Goal: Task Accomplishment & Management: Complete application form

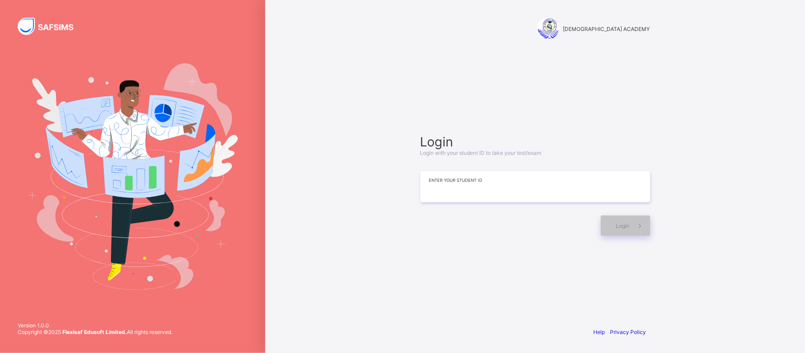
click at [468, 194] on input at bounding box center [535, 186] width 230 height 31
type input "*"
type input "**********"
click at [632, 222] on span at bounding box center [640, 225] width 20 height 20
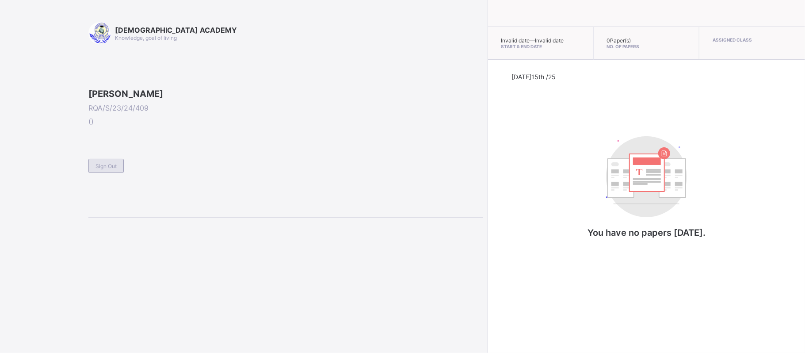
click at [115, 169] on span "Sign Out" at bounding box center [105, 166] width 21 height 7
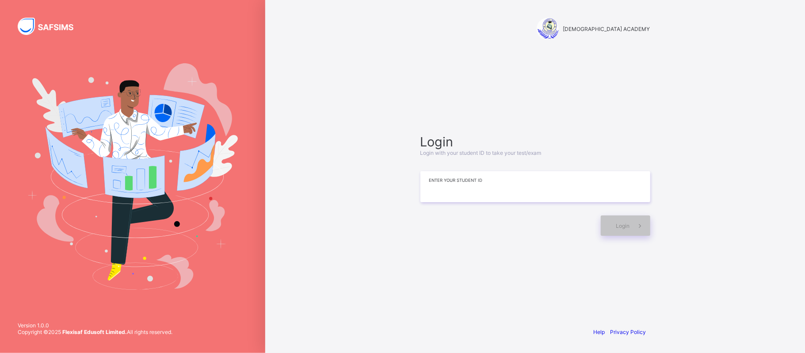
click at [456, 190] on input at bounding box center [535, 186] width 230 height 31
type input "*"
type input "**********"
click at [628, 225] on span "Login" at bounding box center [623, 225] width 14 height 7
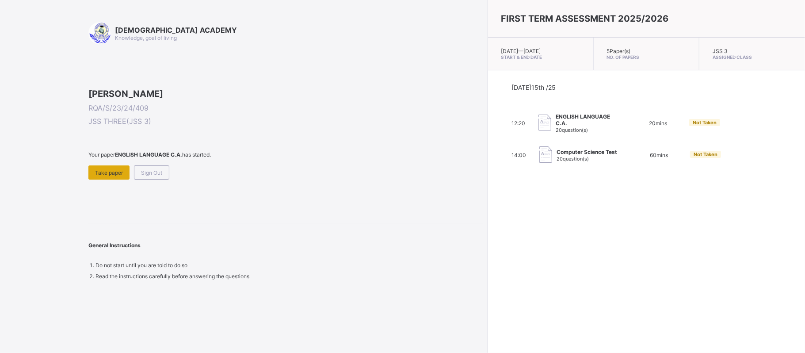
click at [107, 176] on span "Take paper" at bounding box center [109, 172] width 28 height 7
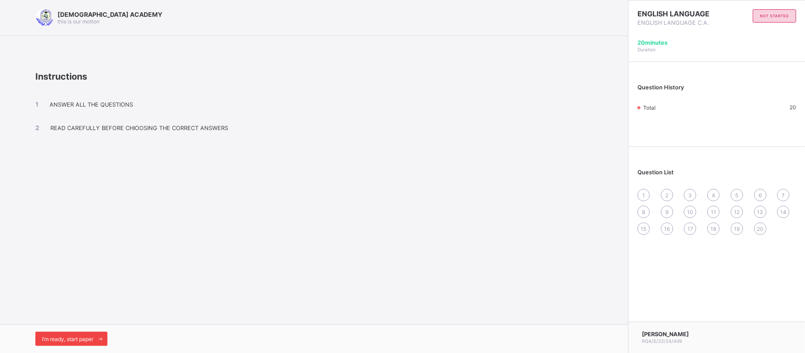
click at [78, 339] on span "I’m ready, start paper" at bounding box center [67, 338] width 51 height 7
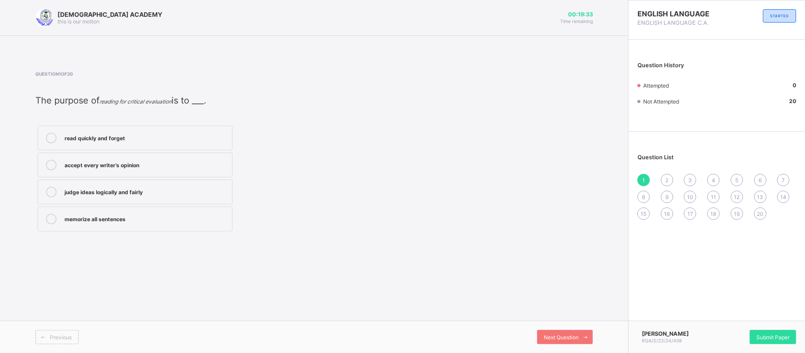
click at [152, 193] on div "judge ideas logically and fairly" at bounding box center [146, 190] width 163 height 9
click at [665, 181] on span "2" at bounding box center [666, 180] width 3 height 7
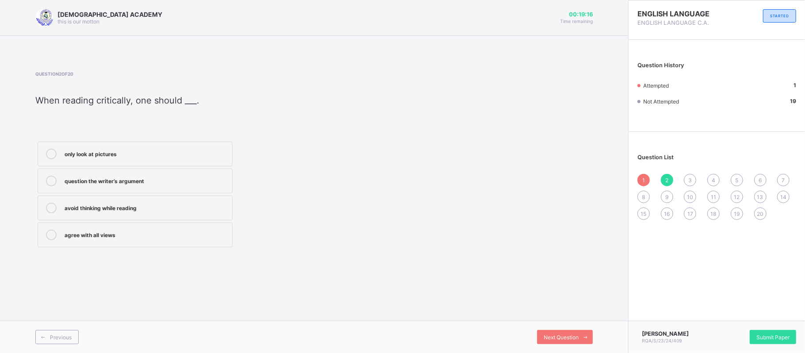
click at [152, 204] on div "avoid thinking while reading" at bounding box center [146, 206] width 163 height 9
click at [688, 175] on div "3" at bounding box center [690, 180] width 12 height 12
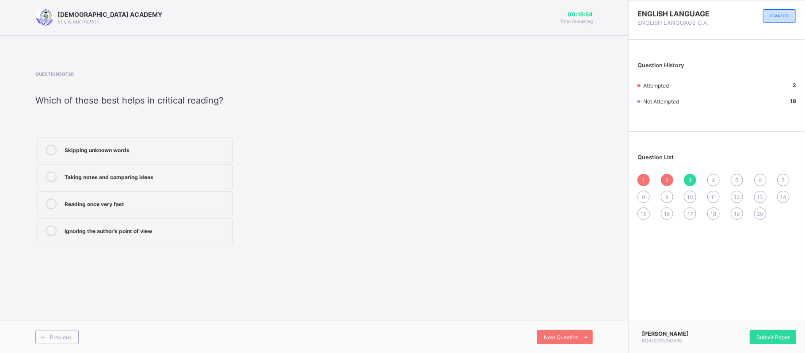
click at [160, 184] on label "Taking notes and comparing ideas" at bounding box center [135, 176] width 195 height 25
click at [715, 175] on div "4" at bounding box center [713, 180] width 12 height 12
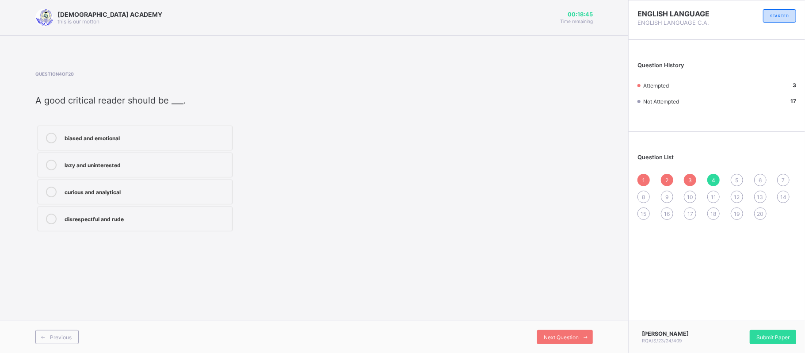
click at [178, 190] on div "curious and analytical" at bounding box center [146, 190] width 163 height 9
click at [735, 180] on span "5" at bounding box center [736, 180] width 3 height 7
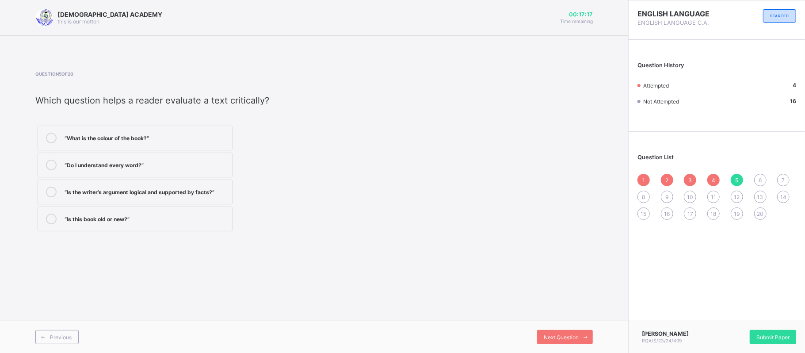
click at [764, 179] on div "6" at bounding box center [760, 180] width 12 height 12
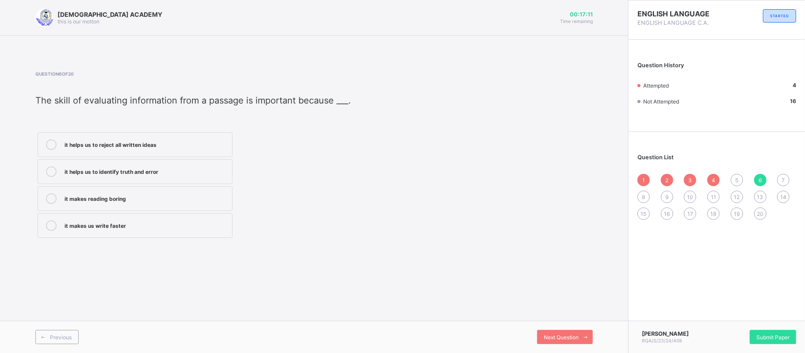
click at [736, 183] on div "5" at bounding box center [736, 180] width 12 height 12
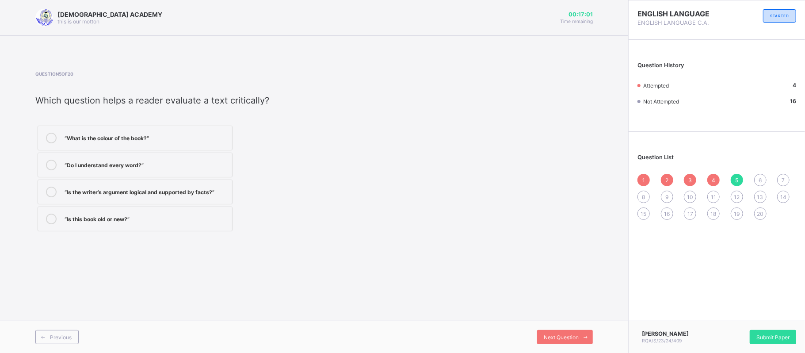
click at [200, 193] on div "“Is the writer’s argument logical and supported by facts?”" at bounding box center [146, 190] width 163 height 9
click at [765, 179] on div "6" at bounding box center [760, 180] width 12 height 12
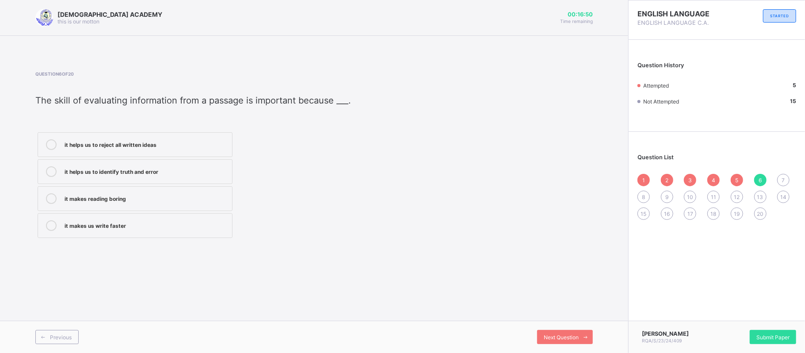
click at [138, 177] on div "it helps us to identify truth and error" at bounding box center [146, 171] width 163 height 11
click at [780, 179] on div "7" at bounding box center [783, 180] width 12 height 12
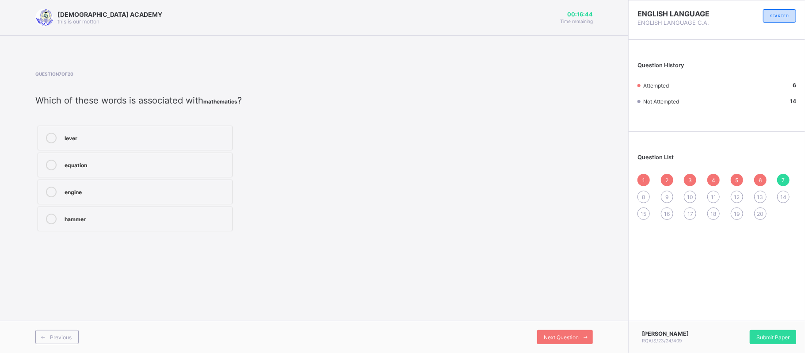
click at [122, 168] on div "equation" at bounding box center [146, 164] width 163 height 9
click at [643, 194] on span "8" at bounding box center [643, 197] width 3 height 7
click at [119, 180] on div "tractor" at bounding box center [146, 175] width 163 height 9
click at [667, 197] on span "9" at bounding box center [666, 197] width 3 height 7
click at [135, 179] on label "mathematics" at bounding box center [135, 171] width 195 height 25
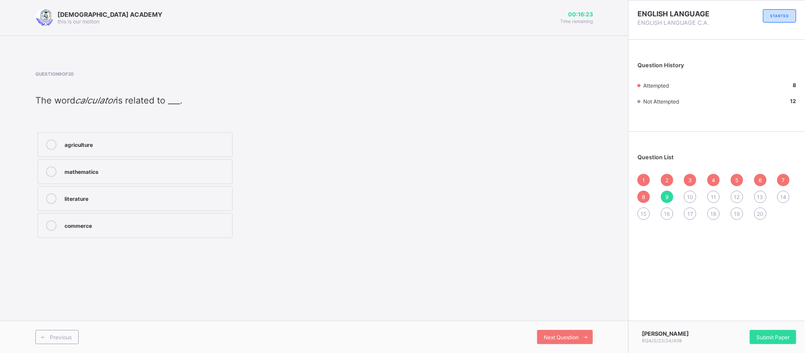
click at [686, 195] on div "10" at bounding box center [690, 196] width 12 height 12
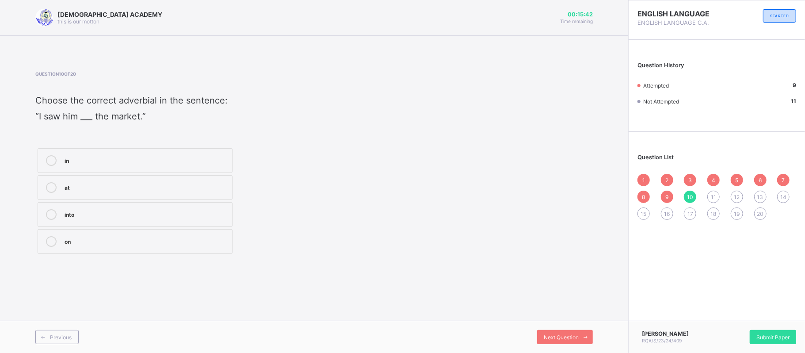
click at [88, 197] on label "at" at bounding box center [135, 187] width 195 height 25
click at [709, 196] on div "11" at bounding box center [713, 196] width 12 height 12
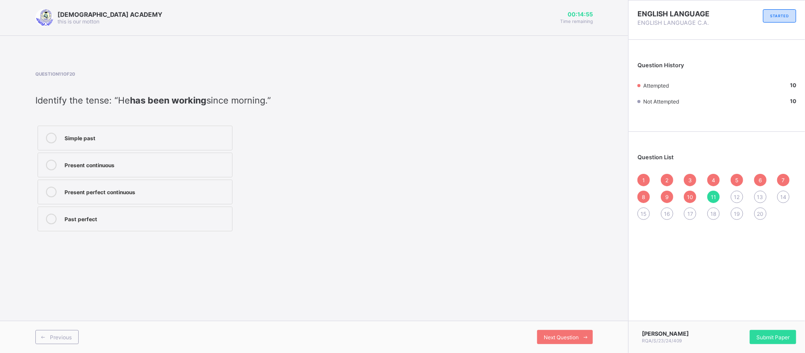
click at [111, 200] on label "Present perfect continuous" at bounding box center [135, 191] width 195 height 25
click at [734, 194] on span "12" at bounding box center [737, 197] width 6 height 7
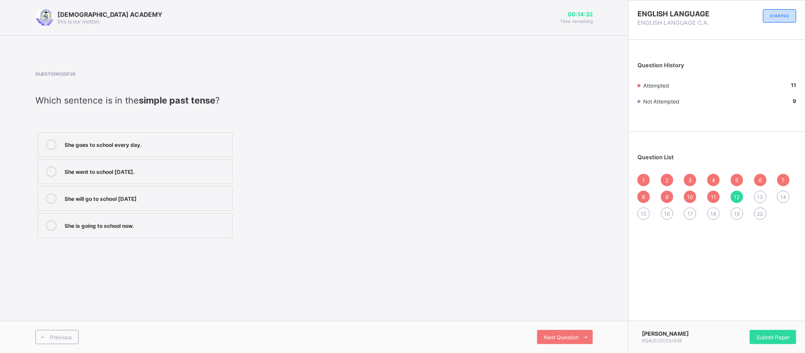
click at [151, 175] on div "She went to school [DATE]." at bounding box center [146, 170] width 163 height 9
click at [763, 196] on div "13" at bounding box center [760, 196] width 12 height 12
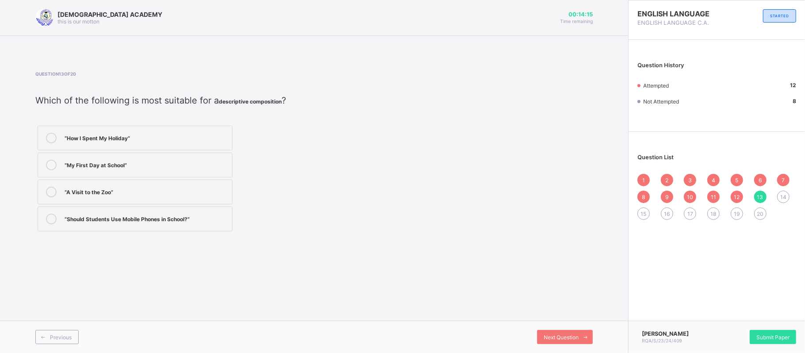
click at [781, 201] on div "14" at bounding box center [783, 196] width 12 height 12
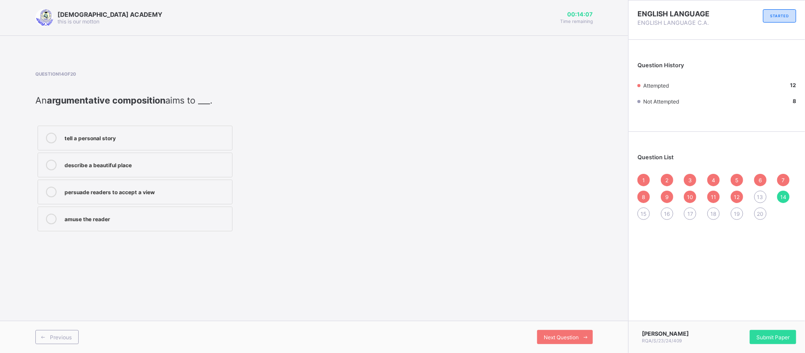
click at [64, 193] on label "persuade readers to accept a view" at bounding box center [135, 191] width 195 height 25
click at [640, 210] on div "15" at bounding box center [643, 213] width 12 height 12
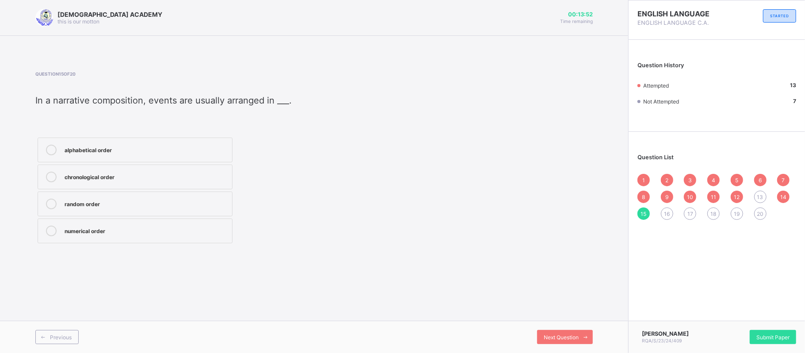
click at [97, 206] on div "random order" at bounding box center [146, 202] width 163 height 9
click at [667, 214] on span "16" at bounding box center [667, 213] width 6 height 7
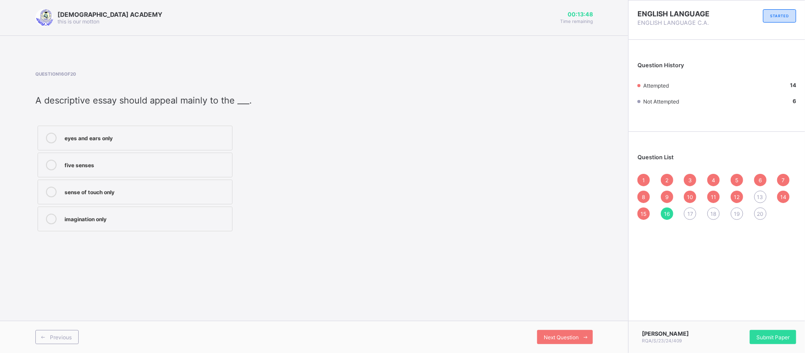
click at [639, 212] on div "Question List 1 2 3 4 5 6 7 8 9 10 11 12 13 14 15 16 17 18 19 20" at bounding box center [716, 182] width 176 height 92
click at [639, 212] on div "15" at bounding box center [643, 213] width 12 height 12
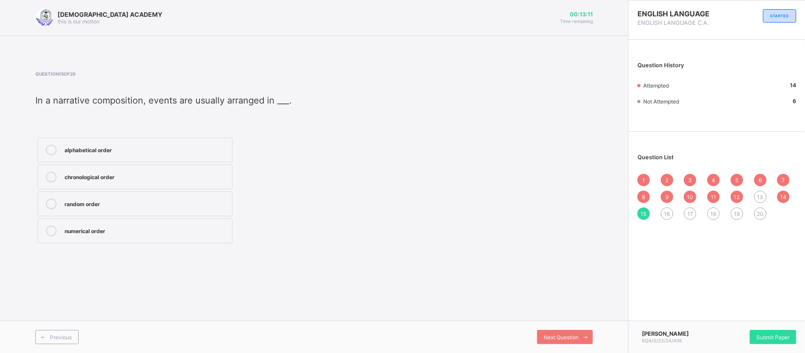
click at [663, 216] on div "16" at bounding box center [667, 213] width 12 height 12
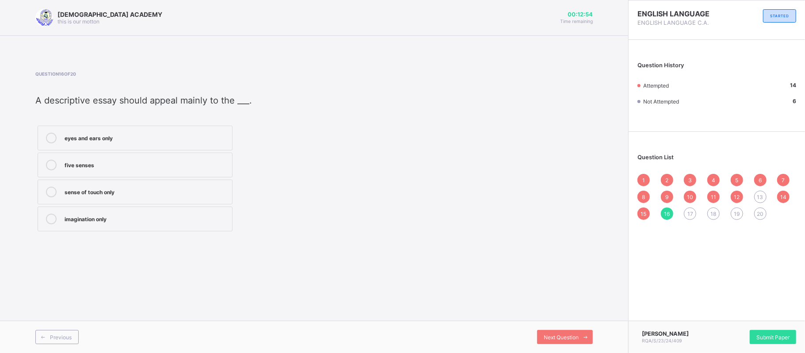
click at [135, 166] on div "five senses" at bounding box center [146, 164] width 163 height 9
click at [693, 214] on span "17" at bounding box center [690, 213] width 6 height 7
click at [108, 163] on div "/ɪ/ and /e/" at bounding box center [146, 164] width 163 height 9
click at [710, 213] on div "18" at bounding box center [713, 213] width 12 height 12
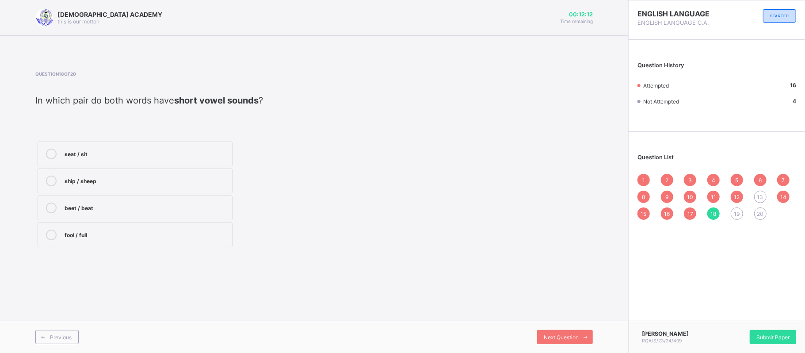
click at [734, 212] on span "19" at bounding box center [737, 213] width 6 height 7
click at [81, 173] on label "/e/" at bounding box center [135, 164] width 195 height 25
click at [760, 216] on span "20" at bounding box center [760, 213] width 7 height 7
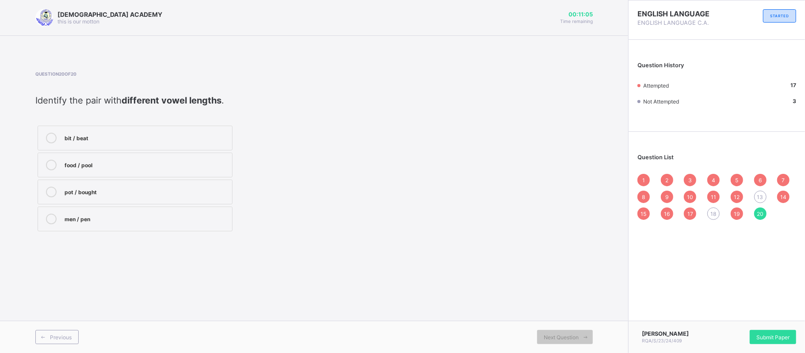
click at [125, 136] on div "bit / beat" at bounding box center [146, 137] width 163 height 9
click at [709, 217] on div "18" at bounding box center [713, 213] width 12 height 12
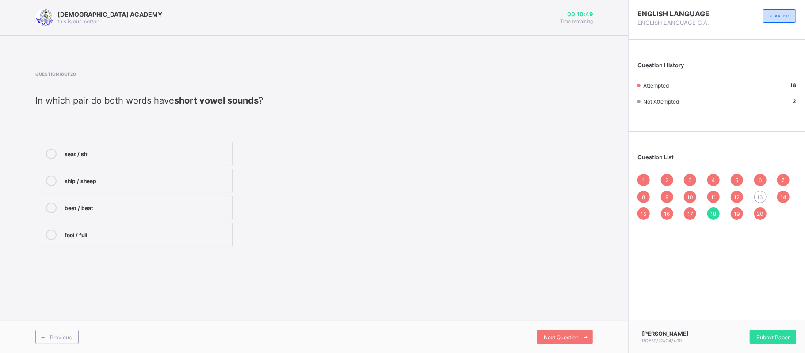
click at [103, 216] on label "beet / beat" at bounding box center [135, 207] width 195 height 25
click at [169, 238] on div "fool / full" at bounding box center [146, 233] width 163 height 9
click at [112, 205] on div "beet / beat" at bounding box center [146, 206] width 163 height 9
click at [101, 236] on div "fool / full" at bounding box center [146, 233] width 163 height 9
click at [761, 198] on span "13" at bounding box center [760, 197] width 6 height 7
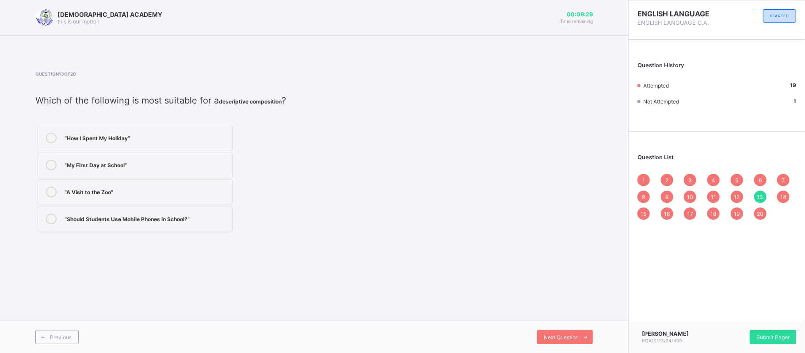
click at [154, 141] on div "“How I Spent My Holiday”" at bounding box center [146, 137] width 163 height 9
click at [645, 214] on span "15" at bounding box center [644, 213] width 6 height 7
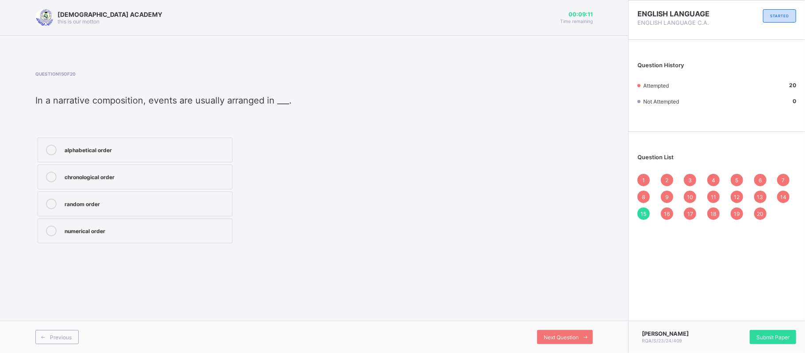
click at [157, 183] on label "chronological order" at bounding box center [135, 176] width 195 height 25
click at [646, 175] on div "1" at bounding box center [643, 180] width 12 height 12
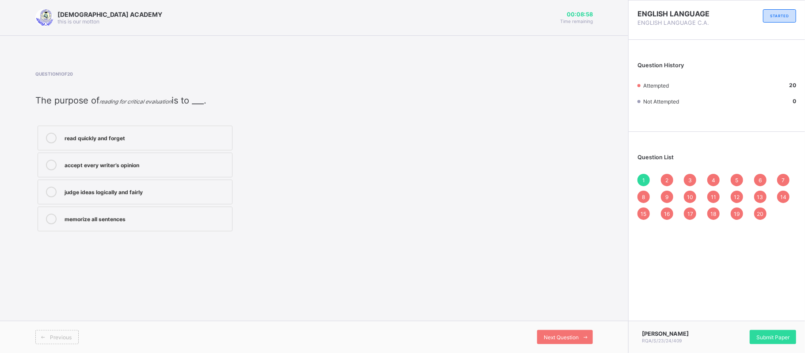
click at [667, 182] on span "2" at bounding box center [666, 180] width 3 height 7
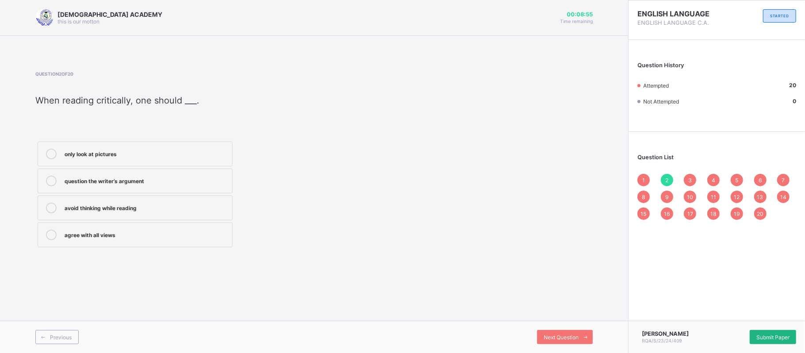
click at [758, 331] on div "Submit Paper" at bounding box center [772, 337] width 46 height 14
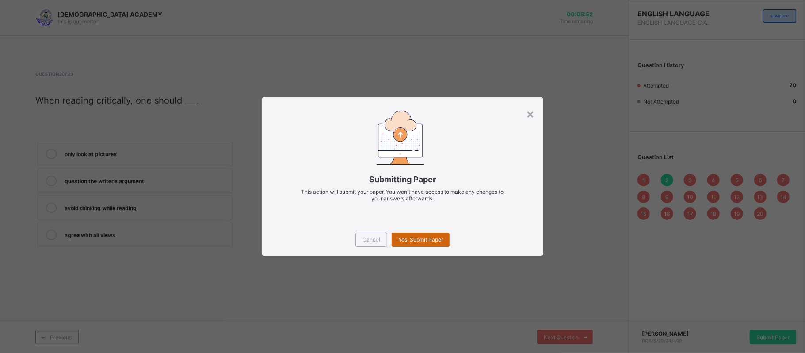
click at [426, 239] on span "Yes, Submit Paper" at bounding box center [420, 239] width 45 height 7
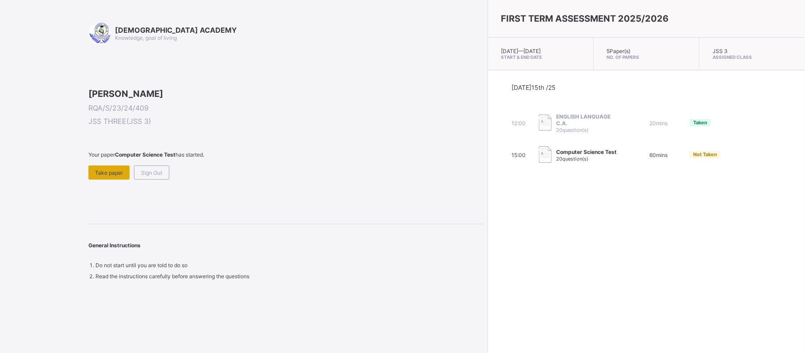
click at [105, 176] on span "Take paper" at bounding box center [109, 172] width 28 height 7
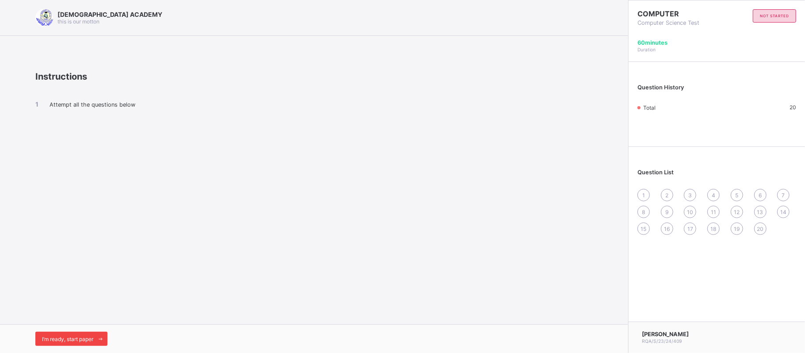
click at [88, 335] on div "I’m ready, start paper" at bounding box center [71, 338] width 72 height 14
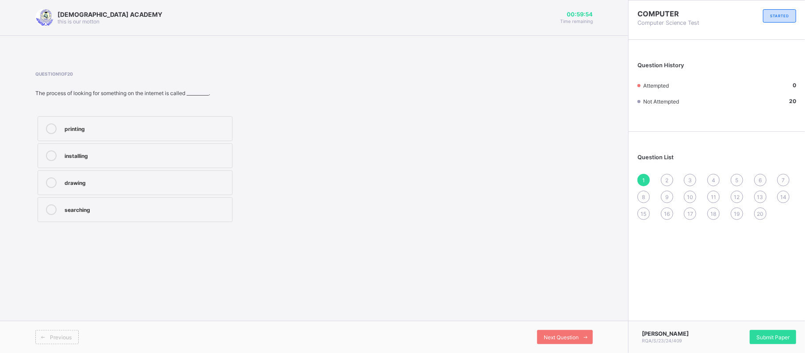
click at [91, 210] on div "searching" at bounding box center [146, 208] width 163 height 9
click at [550, 338] on span "Next Question" at bounding box center [561, 337] width 35 height 7
click at [122, 126] on div "image" at bounding box center [146, 127] width 163 height 9
click at [580, 333] on span at bounding box center [585, 337] width 14 height 14
click at [126, 133] on div "Bing" at bounding box center [146, 128] width 163 height 11
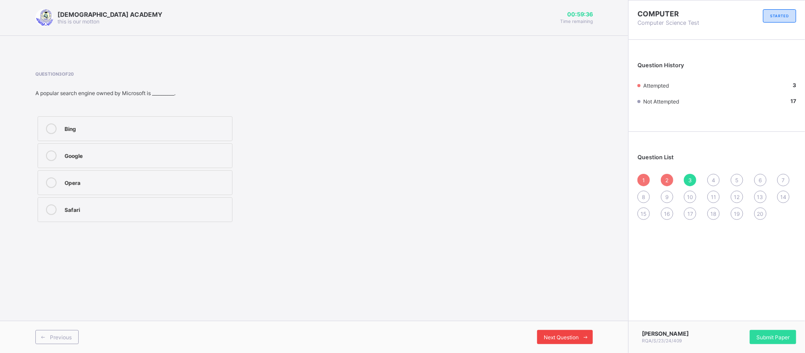
click at [550, 343] on div "Next Question" at bounding box center [565, 337] width 56 height 14
click at [112, 214] on div "search engine" at bounding box center [146, 209] width 163 height 11
click at [552, 335] on span "Next Question" at bounding box center [561, 337] width 35 height 7
click at [108, 208] on div "an internet connection" at bounding box center [146, 208] width 163 height 9
click at [562, 335] on span "Next Question" at bounding box center [561, 337] width 35 height 7
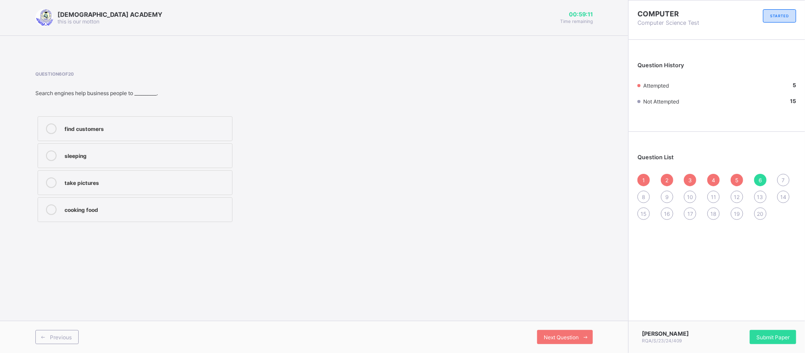
click at [116, 138] on label "find customers" at bounding box center [135, 128] width 195 height 25
click at [559, 340] on span "Next Question" at bounding box center [561, 337] width 35 height 7
click at [97, 180] on div "Youtube" at bounding box center [146, 181] width 163 height 9
click at [552, 339] on span "Next Question" at bounding box center [561, 337] width 35 height 7
click at [108, 179] on div "get information fast" at bounding box center [146, 181] width 163 height 9
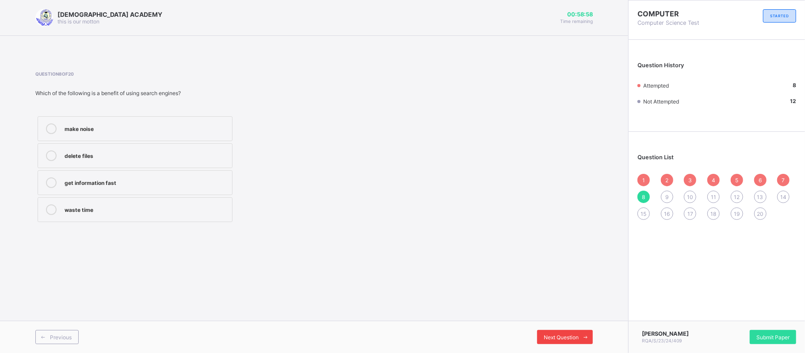
click at [578, 339] on span at bounding box center [585, 337] width 14 height 14
click at [116, 158] on div "updated" at bounding box center [146, 154] width 163 height 9
click at [559, 338] on span "Next Question" at bounding box center [561, 337] width 35 height 7
click at [139, 161] on div "exam answers and materials" at bounding box center [146, 155] width 163 height 11
click at [549, 339] on span "Next Question" at bounding box center [561, 337] width 35 height 7
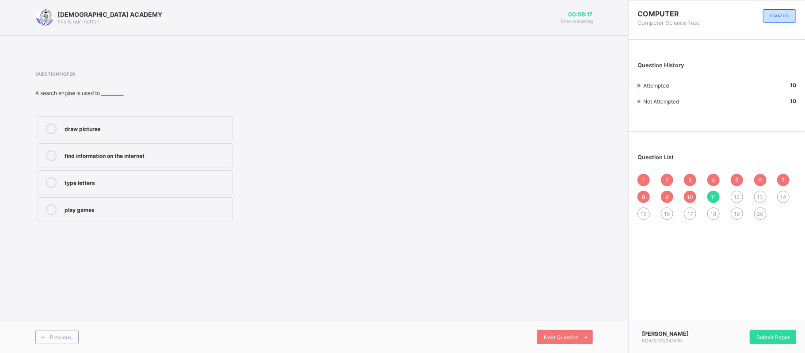
click at [144, 163] on label "find information on the internet" at bounding box center [135, 155] width 195 height 25
click at [546, 336] on span "Next Question" at bounding box center [561, 337] width 35 height 7
click at [117, 215] on div "browse websites and provide results" at bounding box center [146, 209] width 163 height 11
click at [565, 336] on span "Next Question" at bounding box center [561, 337] width 35 height 7
click at [105, 161] on label "search box" at bounding box center [135, 155] width 195 height 25
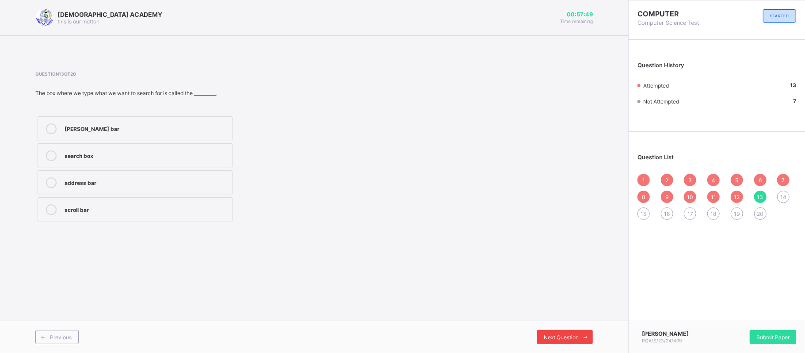
click at [545, 338] on span "Next Question" at bounding box center [561, 337] width 35 height 7
click at [99, 215] on div "finding information" at bounding box center [146, 209] width 163 height 11
click at [568, 336] on span "Next Question" at bounding box center [561, 337] width 35 height 7
click at [126, 126] on div "pictures and videos" at bounding box center [146, 127] width 163 height 9
click at [553, 335] on span "Next Question" at bounding box center [561, 337] width 35 height 7
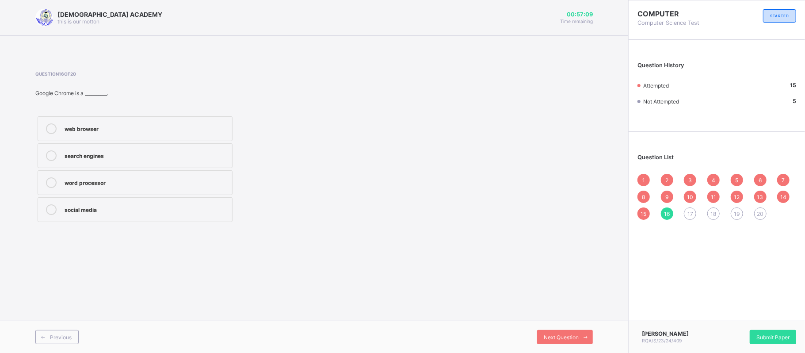
click at [131, 132] on div "web browser" at bounding box center [146, 127] width 163 height 9
click at [552, 335] on span "Next Question" at bounding box center [561, 337] width 35 height 7
click at [61, 220] on label "research and learning" at bounding box center [135, 209] width 195 height 25
click at [550, 332] on div "Next Question" at bounding box center [565, 337] width 56 height 14
click at [114, 159] on div "search engines" at bounding box center [146, 154] width 163 height 9
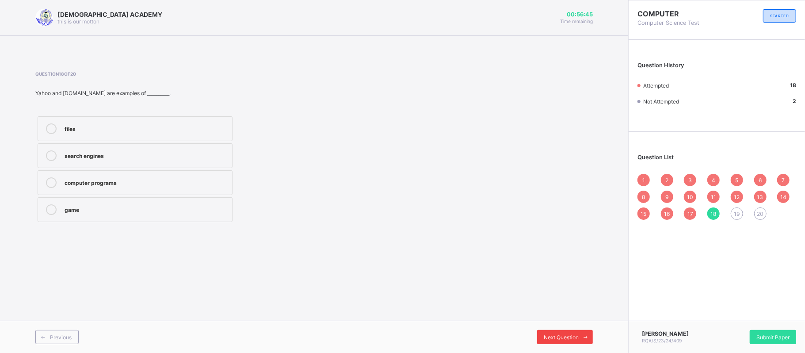
click at [555, 339] on span "Next Question" at bounding box center [561, 337] width 35 height 7
click at [115, 126] on div "Bing" at bounding box center [146, 127] width 163 height 9
click at [548, 336] on span "Next Question" at bounding box center [561, 337] width 35 height 7
click at [112, 127] on div "Google" at bounding box center [146, 127] width 163 height 9
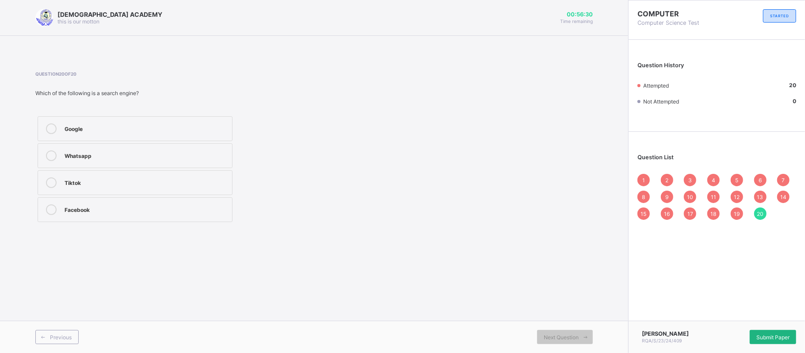
click at [787, 335] on span "Submit Paper" at bounding box center [772, 337] width 33 height 7
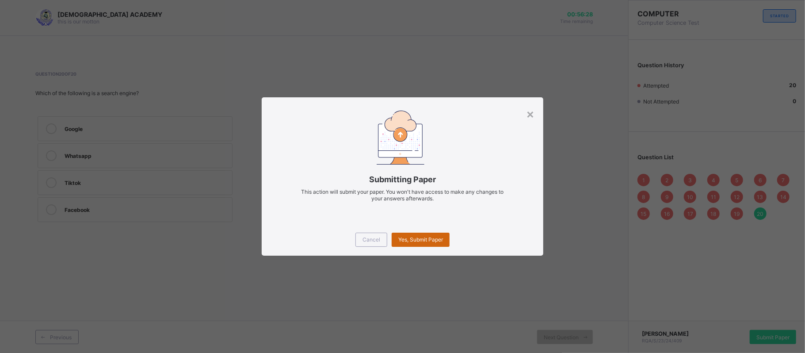
click at [426, 241] on span "Yes, Submit Paper" at bounding box center [420, 239] width 45 height 7
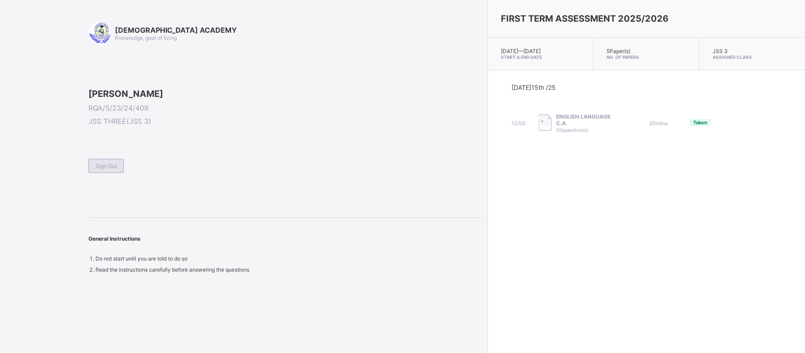
click at [98, 169] on span "Sign Out" at bounding box center [105, 166] width 21 height 7
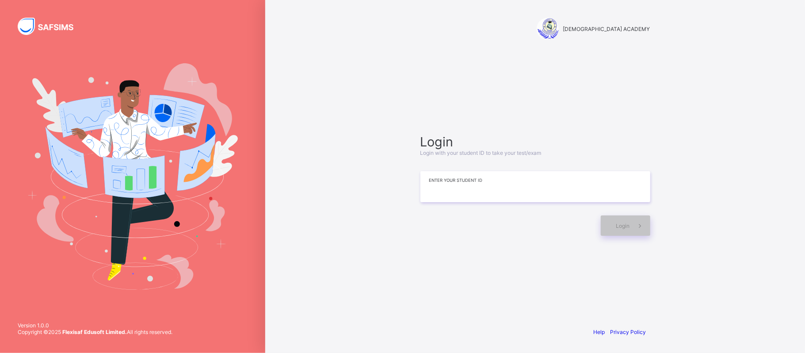
click at [514, 195] on input at bounding box center [535, 186] width 230 height 31
click at [619, 241] on div "Login Login with your student ID to take your test/exam ********* Enter your St…" at bounding box center [534, 185] width 247 height 234
click at [630, 218] on span at bounding box center [640, 225] width 20 height 20
click at [630, 225] on span at bounding box center [640, 225] width 20 height 20
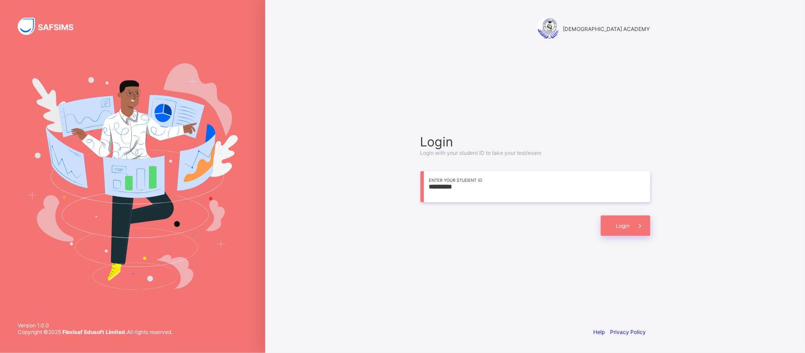
click at [463, 194] on input "*********" at bounding box center [535, 186] width 230 height 31
type input "**********"
click at [613, 223] on div "Login" at bounding box center [625, 225] width 49 height 20
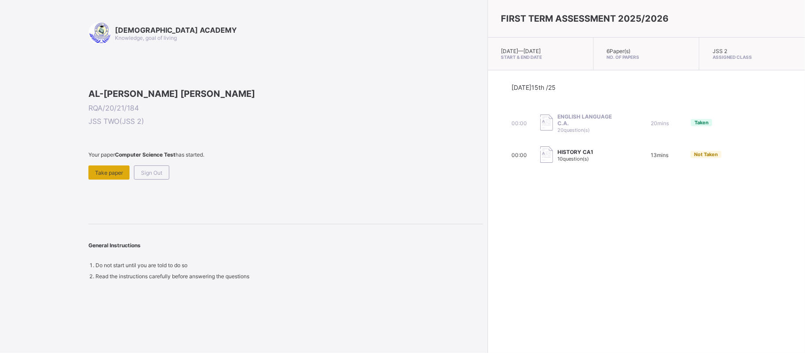
click at [107, 179] on div "Take paper" at bounding box center [108, 172] width 41 height 14
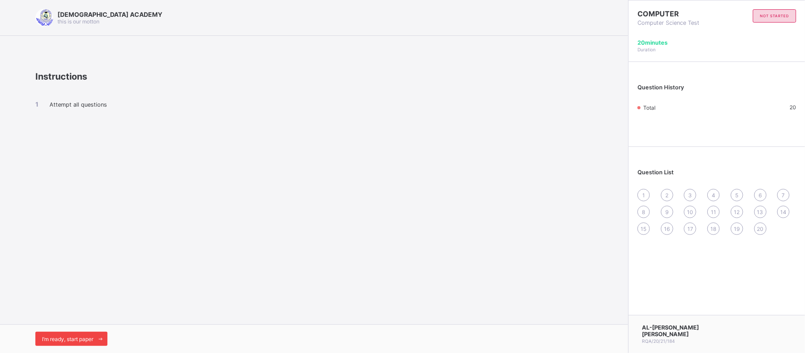
click at [73, 338] on span "I’m ready, start paper" at bounding box center [67, 338] width 51 height 7
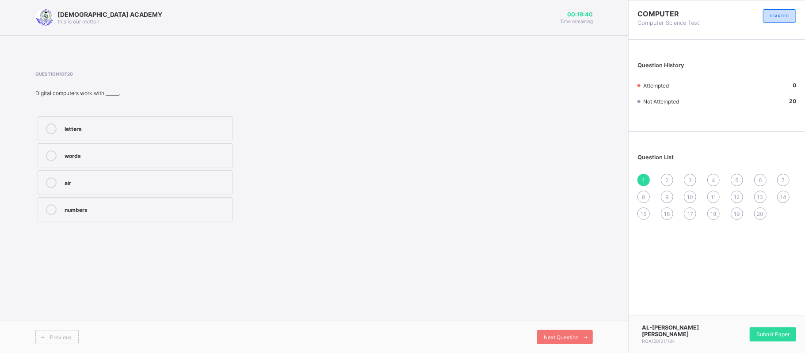
click at [193, 161] on label "words" at bounding box center [135, 155] width 195 height 25
click at [559, 331] on div "Next Question" at bounding box center [565, 337] width 56 height 14
click at [110, 157] on div "storage" at bounding box center [146, 154] width 163 height 9
click at [560, 340] on div "Next Question" at bounding box center [565, 337] width 56 height 14
click at [662, 177] on div "2" at bounding box center [667, 180] width 12 height 12
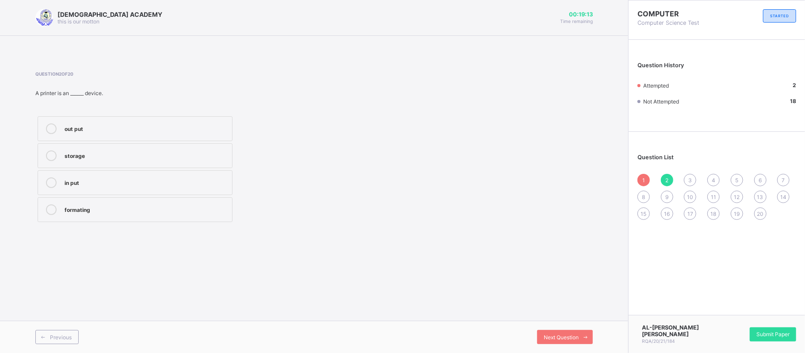
click at [168, 126] on div "out put" at bounding box center [146, 127] width 163 height 9
click at [564, 339] on span "Next Question" at bounding box center [561, 337] width 35 height 7
click at [164, 149] on label "in put" at bounding box center [135, 155] width 195 height 25
click at [574, 340] on span "Next Question" at bounding box center [561, 337] width 35 height 7
click at [648, 177] on div "1" at bounding box center [643, 180] width 12 height 12
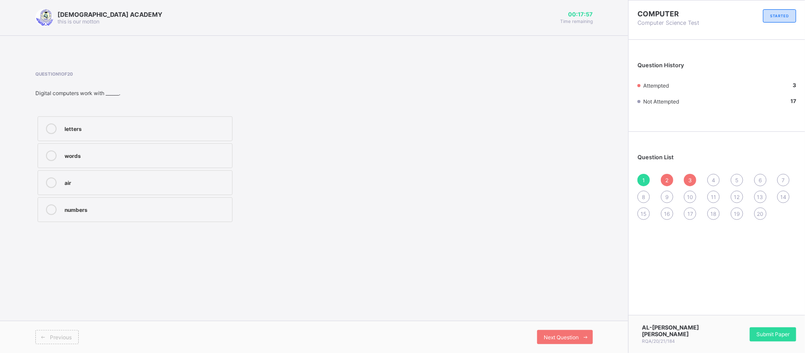
click at [105, 213] on div "numbers" at bounding box center [146, 208] width 163 height 9
click at [570, 331] on div "Next Question" at bounding box center [565, 337] width 56 height 14
click at [710, 181] on div "4" at bounding box center [713, 180] width 12 height 12
click at [193, 126] on div "C. P. U" at bounding box center [146, 127] width 163 height 9
click at [562, 336] on span "Next Question" at bounding box center [561, 337] width 35 height 7
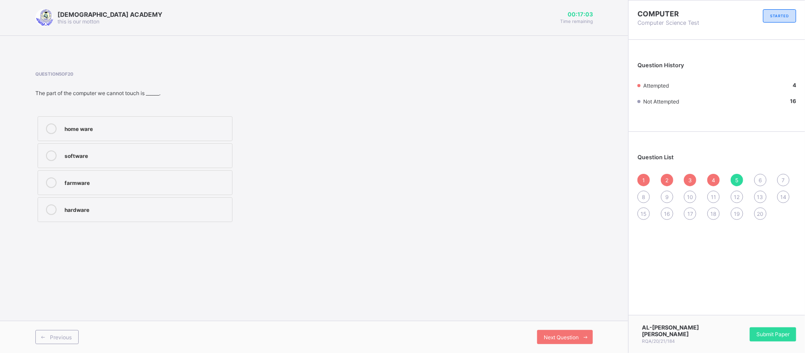
click at [120, 160] on div "software" at bounding box center [146, 155] width 163 height 11
click at [563, 336] on span "Next Question" at bounding box center [561, 337] width 35 height 7
click at [183, 159] on div "signals" at bounding box center [146, 154] width 163 height 9
click at [568, 330] on div "Next Question" at bounding box center [565, 337] width 56 height 14
click at [671, 177] on div "2" at bounding box center [667, 180] width 12 height 12
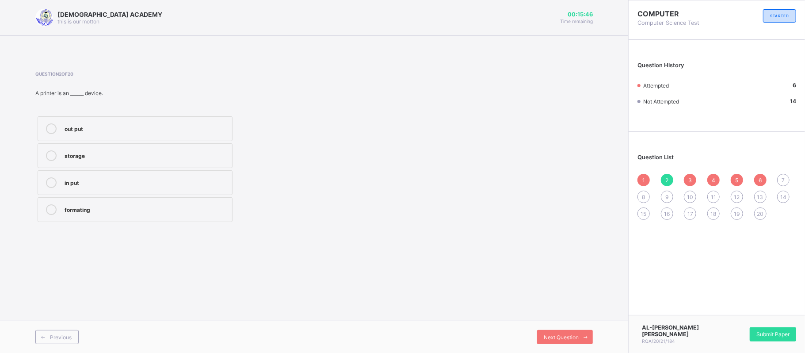
click at [779, 179] on div "7" at bounding box center [783, 180] width 12 height 12
click at [133, 200] on label "storing files" at bounding box center [135, 209] width 195 height 25
click at [644, 194] on span "8" at bounding box center [643, 197] width 3 height 7
click at [137, 131] on div "hard ware" at bounding box center [146, 127] width 163 height 9
click at [553, 338] on span "Next Question" at bounding box center [561, 337] width 35 height 7
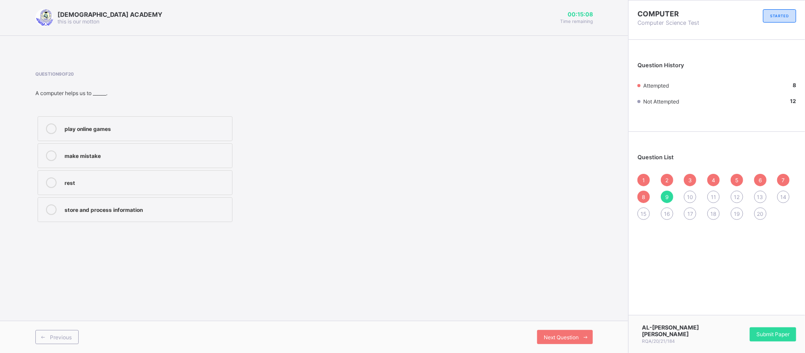
click at [85, 218] on label "store and process information" at bounding box center [135, 209] width 195 height 25
click at [575, 335] on span "Next Question" at bounding box center [561, 337] width 35 height 7
click at [148, 129] on div "Central Processing Unit" at bounding box center [146, 127] width 163 height 9
click at [559, 335] on span "Next Question" at bounding box center [561, 337] width 35 height 7
click at [164, 177] on label "Mainrame computer" at bounding box center [135, 182] width 195 height 25
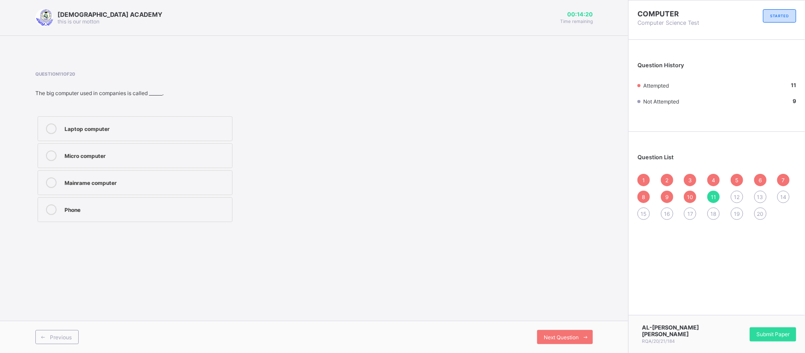
click at [292, 188] on div "Laptop computer Micro computer Mainrame computer Phone" at bounding box center [201, 169] width 332 height 110
click at [307, 256] on div "[DEMOGRAPHIC_DATA] ACADEMY this is our [PERSON_NAME] 00:14:20 Time remaining Qu…" at bounding box center [314, 176] width 628 height 353
click at [307, 256] on div "[DEMOGRAPHIC_DATA] ACADEMY this is our [PERSON_NAME] 00:14:19 Time remaining Qu…" at bounding box center [314, 176] width 628 height 353
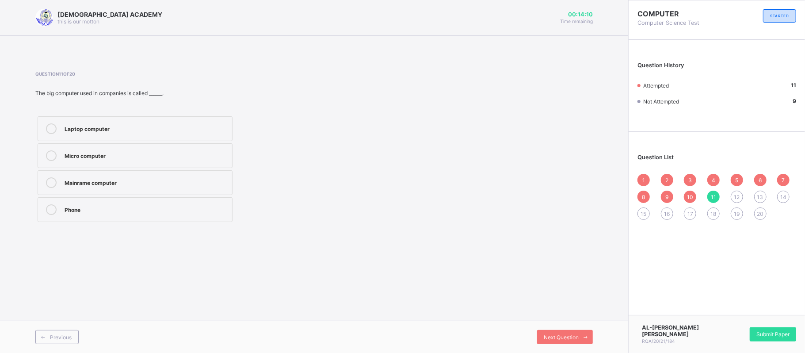
click at [230, 98] on div "Question 11 of 20 The big computer used in companies is called ______. Laptop c…" at bounding box center [201, 147] width 332 height 153
click at [228, 99] on div "Question 11 of 20 The big computer used in companies is called ______. Laptop c…" at bounding box center [201, 147] width 332 height 153
click at [160, 172] on label "Mainrame computer" at bounding box center [135, 182] width 195 height 25
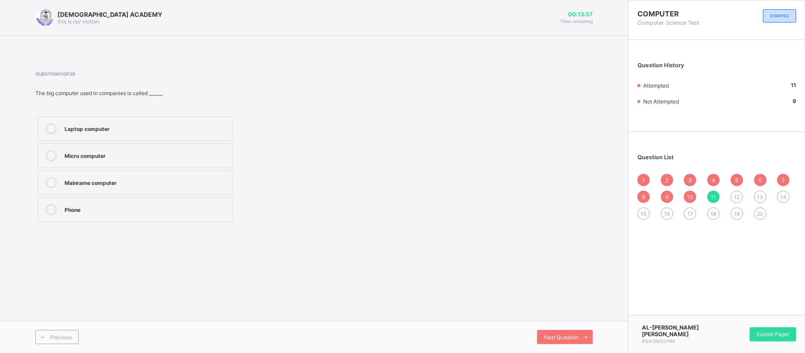
click at [211, 173] on label "Mainrame computer" at bounding box center [135, 182] width 195 height 25
click at [574, 331] on div "Next Question" at bounding box center [565, 337] width 56 height 14
click at [116, 186] on div "print document" at bounding box center [146, 182] width 163 height 11
click at [759, 188] on div "1 2 3 4 5 6 7 8 9 10 11 12 13 14 15 16 17 18 19 20" at bounding box center [716, 197] width 159 height 46
click at [759, 193] on div "13" at bounding box center [760, 196] width 12 height 12
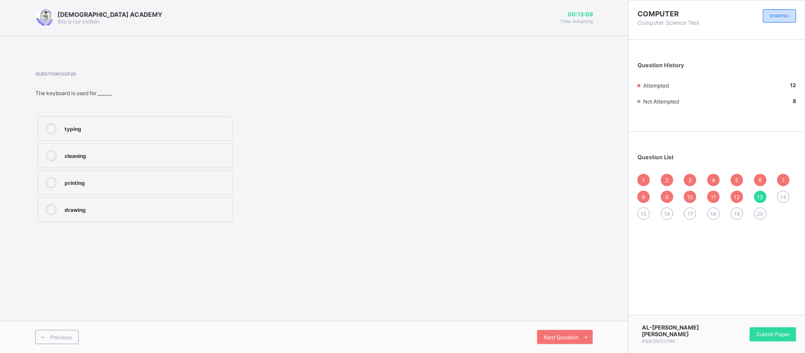
click at [87, 136] on label "typing" at bounding box center [135, 128] width 195 height 25
click at [568, 336] on span "Next Question" at bounding box center [561, 337] width 35 height 7
click at [161, 152] on div "fast" at bounding box center [146, 154] width 163 height 9
click at [640, 211] on div "15" at bounding box center [643, 213] width 12 height 12
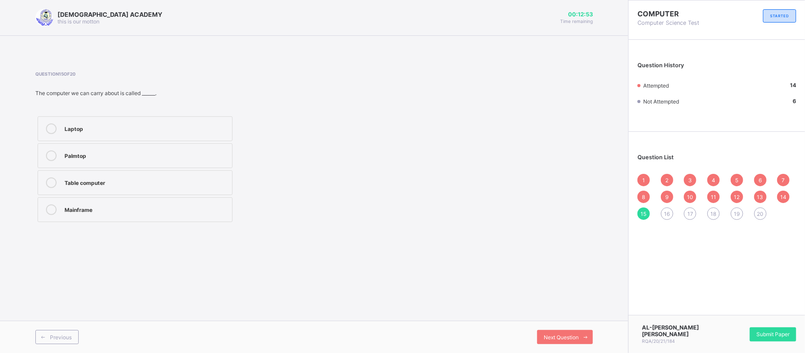
click at [105, 136] on label "Laptop" at bounding box center [135, 128] width 195 height 25
click at [568, 331] on div "Next Question" at bounding box center [565, 337] width 56 height 14
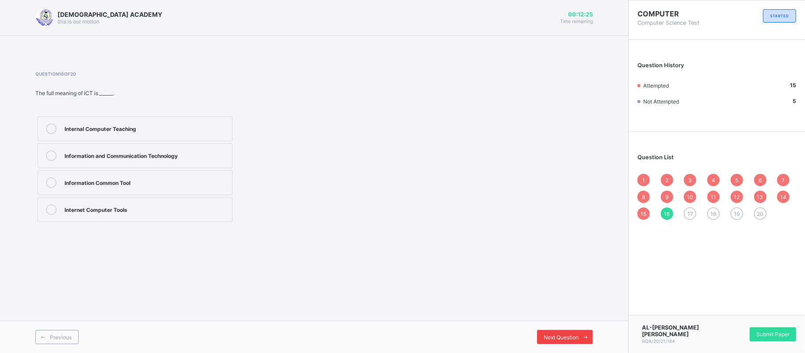
click at [580, 333] on span at bounding box center [585, 337] width 14 height 14
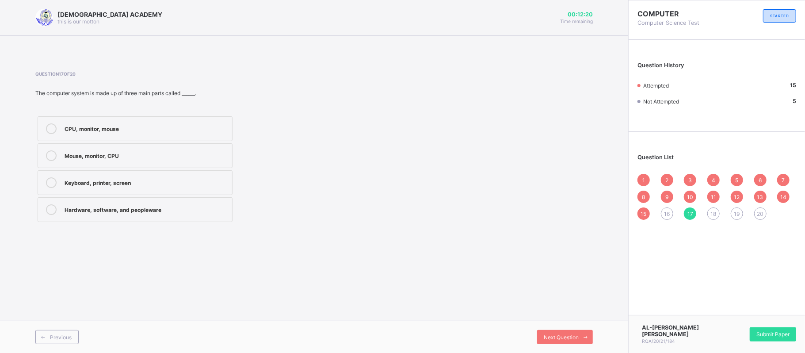
click at [662, 212] on div "16" at bounding box center [667, 213] width 12 height 12
click at [150, 133] on div "Internal Computer Teaching" at bounding box center [146, 128] width 163 height 11
click at [690, 213] on span "17" at bounding box center [690, 213] width 6 height 7
click at [91, 212] on div "Hardware, software, and peopleware" at bounding box center [146, 208] width 163 height 9
click at [561, 334] on span "Next Question" at bounding box center [561, 337] width 35 height 7
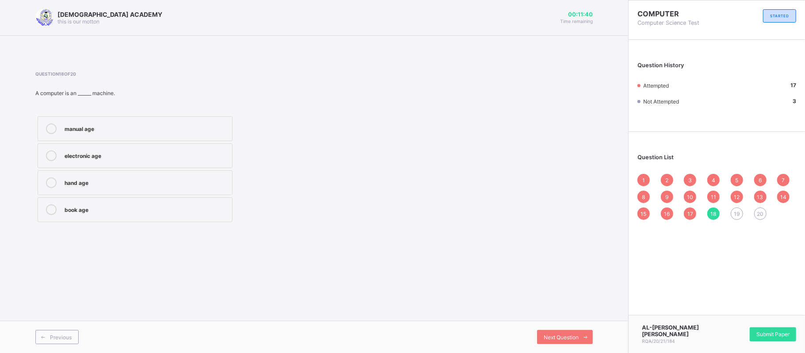
click at [128, 156] on div "electronic age" at bounding box center [146, 154] width 163 height 9
click at [562, 331] on div "Next Question" at bounding box center [565, 337] width 56 height 14
click at [164, 136] on label "big work and research" at bounding box center [135, 128] width 195 height 25
click at [555, 346] on div "Previous Next Question" at bounding box center [314, 336] width 628 height 32
click at [559, 331] on div "Next Question" at bounding box center [565, 337] width 56 height 14
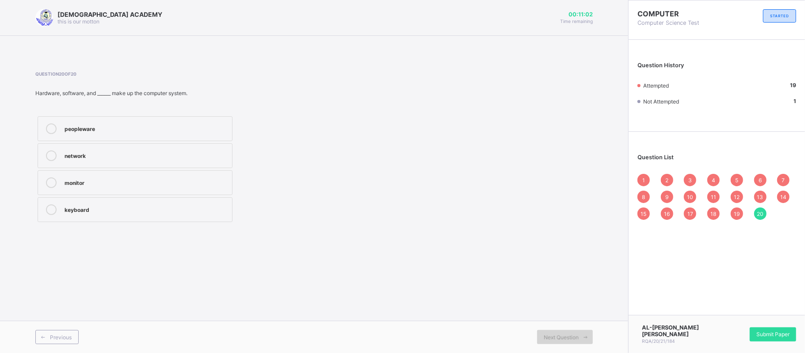
click at [559, 331] on div "Next Question" at bounding box center [565, 337] width 56 height 14
click at [667, 216] on span "16" at bounding box center [667, 213] width 6 height 7
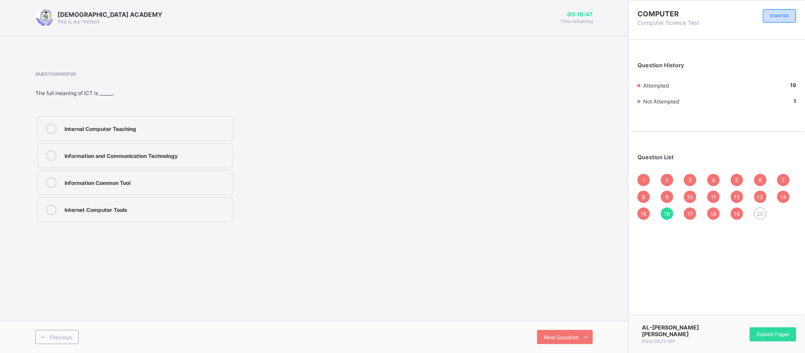
click at [643, 211] on span "15" at bounding box center [644, 213] width 6 height 7
click at [782, 194] on span "14" at bounding box center [783, 197] width 6 height 7
click at [760, 196] on span "13" at bounding box center [760, 197] width 6 height 7
click at [733, 200] on div "12" at bounding box center [736, 196] width 12 height 12
click at [713, 197] on span "11" at bounding box center [713, 197] width 5 height 7
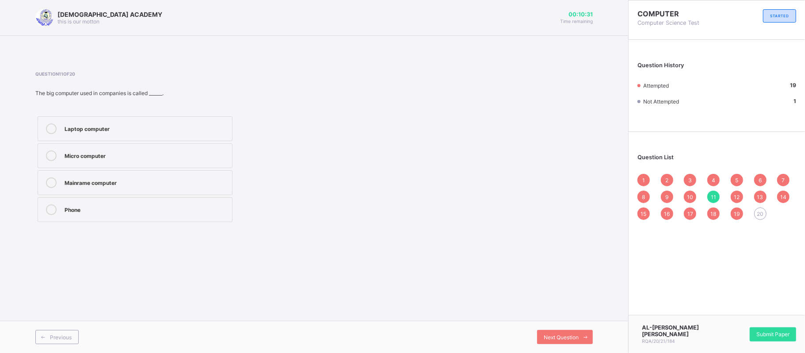
click at [692, 195] on span "10" at bounding box center [690, 197] width 6 height 7
click at [666, 196] on span "9" at bounding box center [666, 197] width 3 height 7
click at [647, 196] on div "8" at bounding box center [643, 196] width 12 height 12
click at [670, 211] on div "16" at bounding box center [667, 213] width 12 height 12
click at [686, 213] on div "17" at bounding box center [690, 213] width 12 height 12
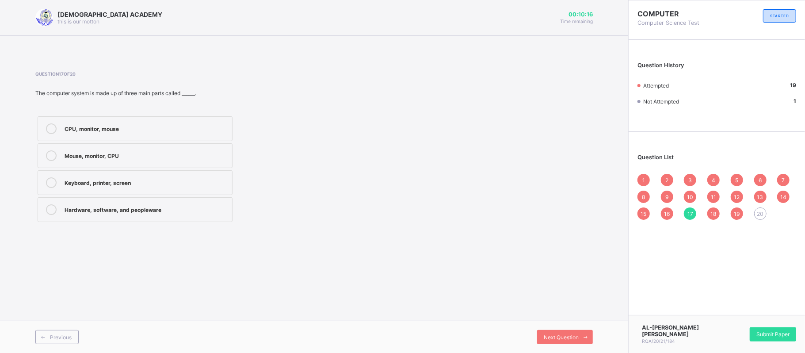
click at [761, 217] on div "20" at bounding box center [760, 213] width 12 height 12
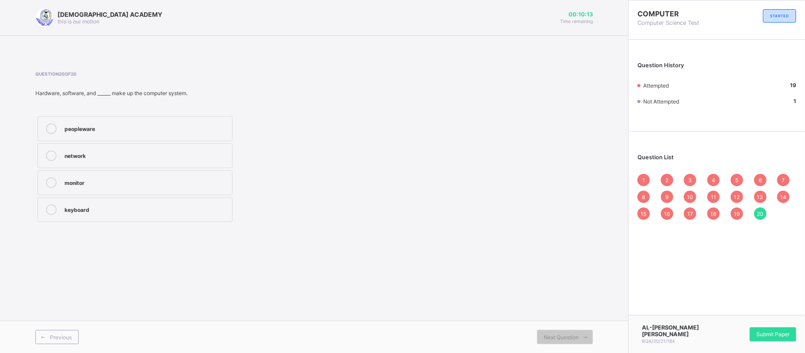
click at [172, 131] on div "peopleware" at bounding box center [146, 127] width 163 height 9
click at [642, 213] on span "15" at bounding box center [644, 213] width 6 height 7
click at [771, 336] on span "Submit Paper" at bounding box center [772, 334] width 33 height 7
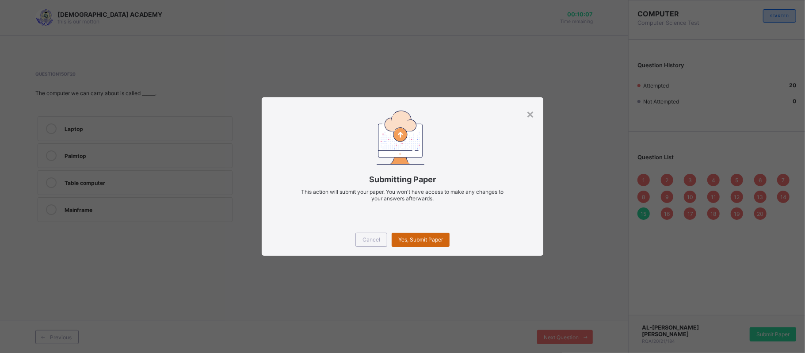
click at [416, 240] on span "Yes, Submit Paper" at bounding box center [420, 239] width 45 height 7
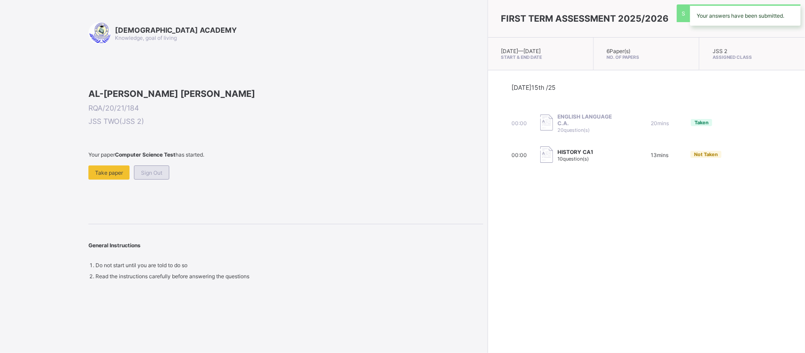
click at [154, 176] on span "Sign Out" at bounding box center [151, 172] width 21 height 7
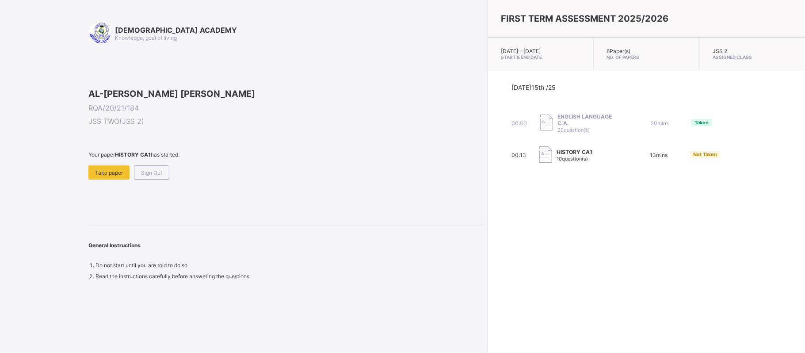
click at [154, 176] on span "Sign Out" at bounding box center [151, 172] width 21 height 7
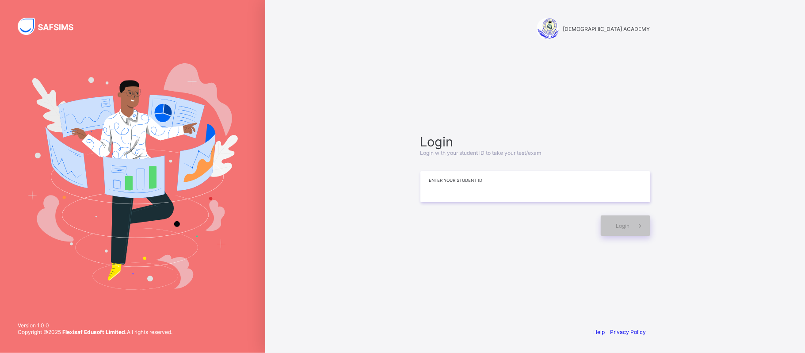
click at [480, 197] on input at bounding box center [535, 186] width 230 height 31
type input "**********"
click at [639, 231] on span at bounding box center [640, 225] width 20 height 20
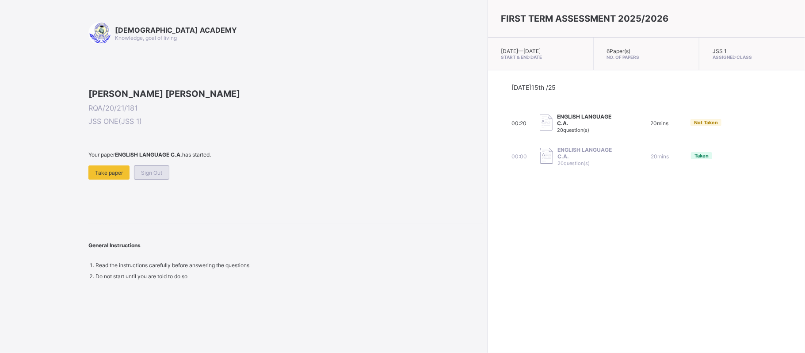
click at [144, 176] on span "Sign Out" at bounding box center [151, 172] width 21 height 7
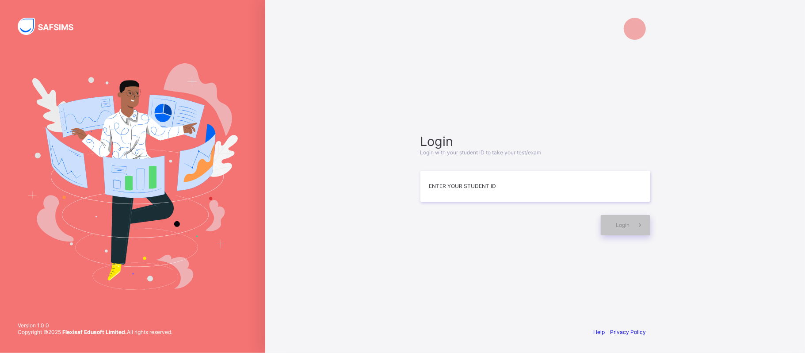
drag, startPoint x: 144, startPoint y: 228, endPoint x: 639, endPoint y: 285, distance: 497.7
click at [639, 285] on div "Login Login with your student ID to take your test/exam Enter your Student ID L…" at bounding box center [402, 176] width 805 height 353
click at [453, 183] on input at bounding box center [535, 186] width 230 height 31
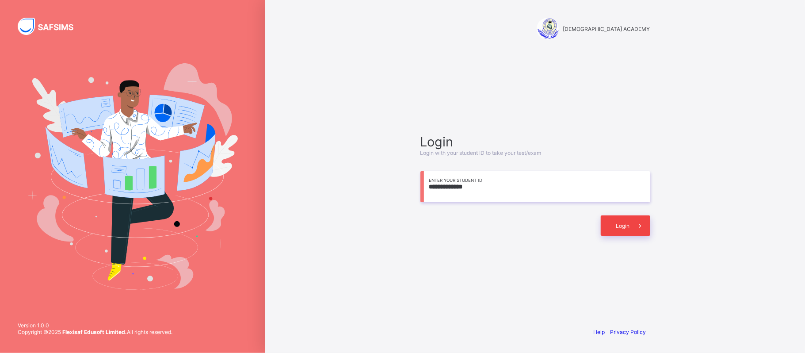
type input "**********"
click at [628, 230] on div "Login" at bounding box center [625, 225] width 49 height 20
click at [619, 222] on span "Login" at bounding box center [623, 225] width 14 height 7
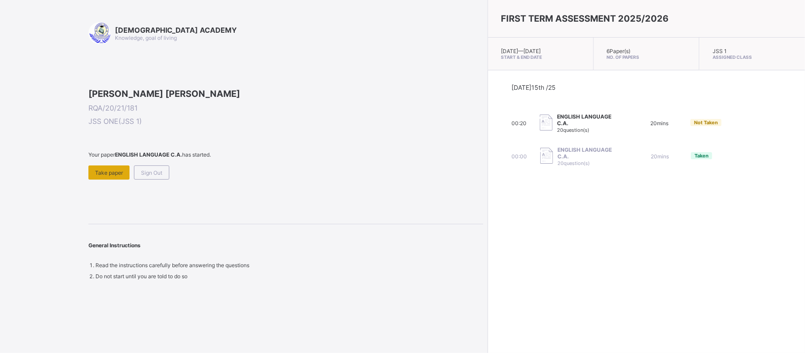
click at [115, 176] on span "Take paper" at bounding box center [109, 172] width 28 height 7
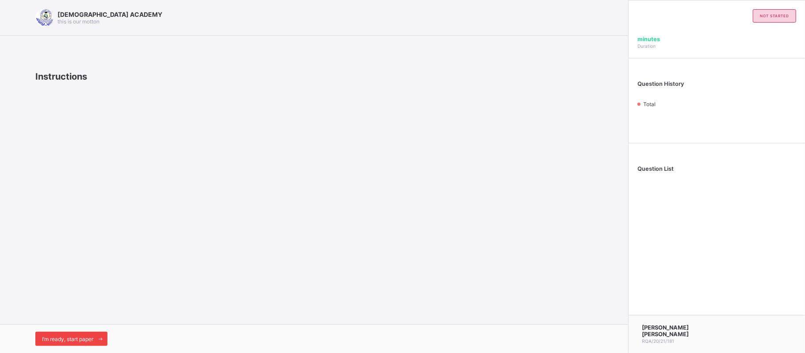
click at [78, 341] on span "I’m ready, start paper" at bounding box center [67, 338] width 51 height 7
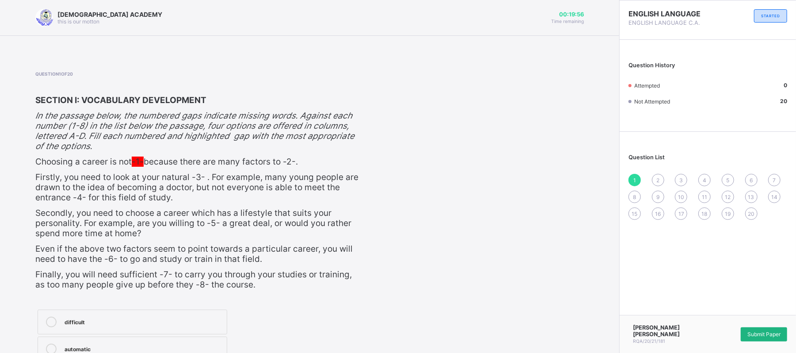
click at [775, 336] on span "Submit Paper" at bounding box center [763, 334] width 33 height 7
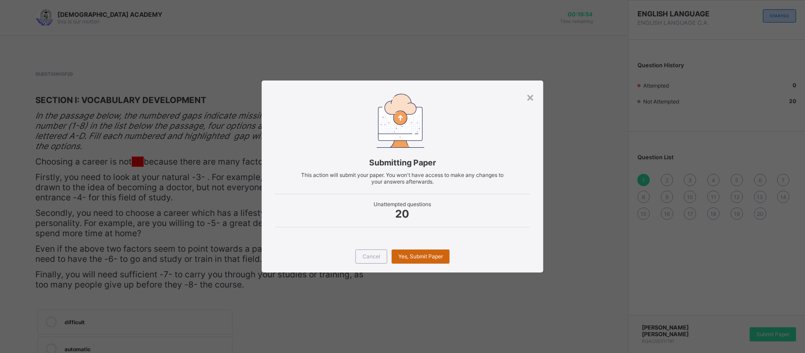
click at [425, 259] on div "Yes, Submit Paper" at bounding box center [421, 256] width 58 height 14
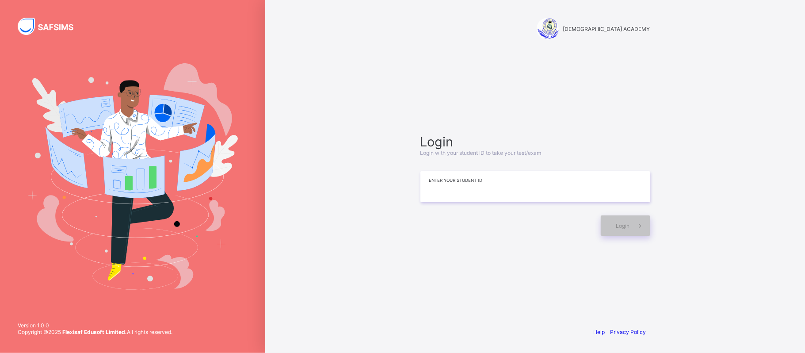
click at [504, 186] on input at bounding box center [535, 186] width 230 height 31
type input "**********"
click at [616, 220] on div "Login" at bounding box center [625, 225] width 49 height 20
click at [621, 231] on div "Login" at bounding box center [625, 225] width 49 height 20
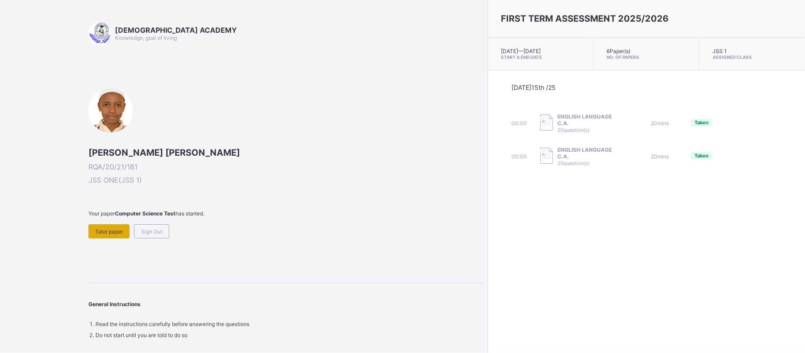
click at [108, 234] on span "Take paper" at bounding box center [109, 231] width 28 height 7
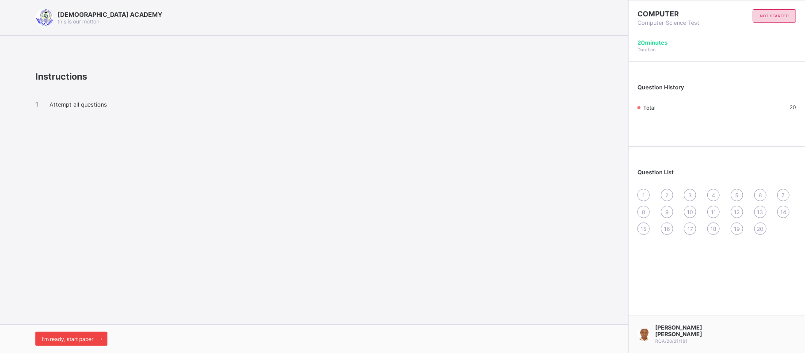
click at [84, 341] on span "I’m ready, start paper" at bounding box center [67, 338] width 51 height 7
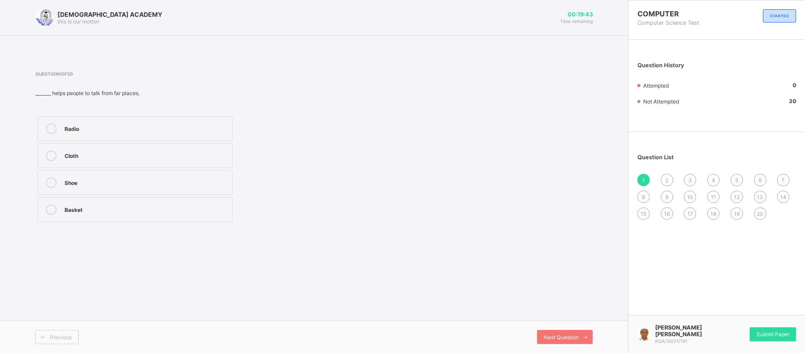
click at [133, 129] on div "Radio" at bounding box center [146, 127] width 163 height 9
click at [577, 336] on span "Next Question" at bounding box center [561, 337] width 35 height 7
click at [93, 158] on div "Stone age" at bounding box center [146, 154] width 163 height 9
click at [574, 335] on span "Next Question" at bounding box center [561, 337] width 35 height 7
click at [181, 154] on div "Beating drum" at bounding box center [146, 154] width 163 height 9
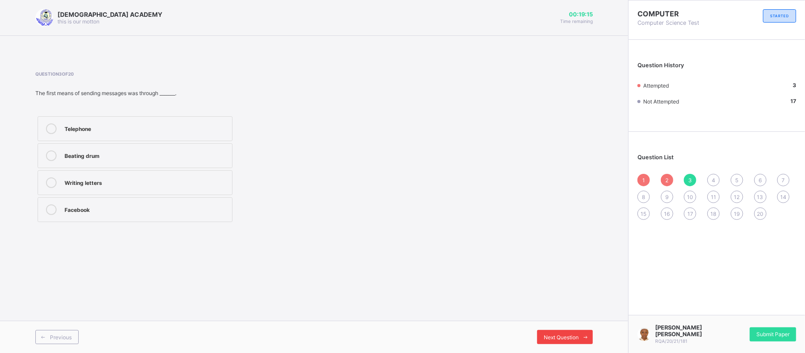
click at [582, 336] on icon at bounding box center [585, 337] width 7 height 6
click at [206, 126] on div "Technology" at bounding box center [146, 127] width 163 height 9
click at [552, 342] on div "Next Question" at bounding box center [565, 337] width 56 height 14
click at [192, 130] on div "Phone and computer" at bounding box center [146, 127] width 163 height 9
click at [575, 334] on span "Next Question" at bounding box center [561, 337] width 35 height 7
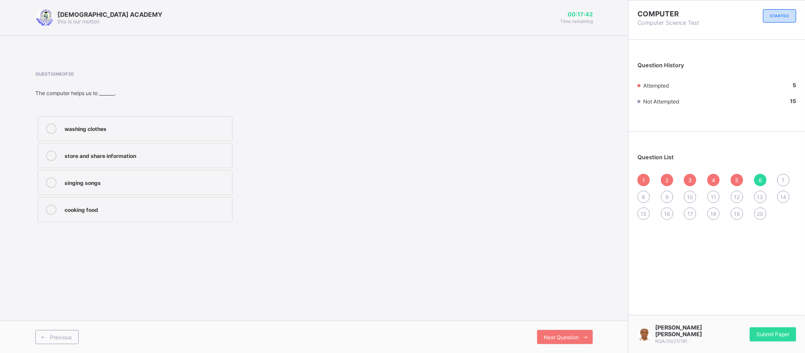
click at [133, 164] on label "store and share information" at bounding box center [135, 155] width 195 height 25
click at [572, 335] on span "Next Question" at bounding box center [561, 337] width 35 height 7
click at [113, 209] on div "Ccomputer age" at bounding box center [146, 208] width 163 height 9
click at [569, 339] on span "Next Question" at bounding box center [561, 337] width 35 height 7
click at [200, 126] on div "Computer age" at bounding box center [146, 127] width 163 height 9
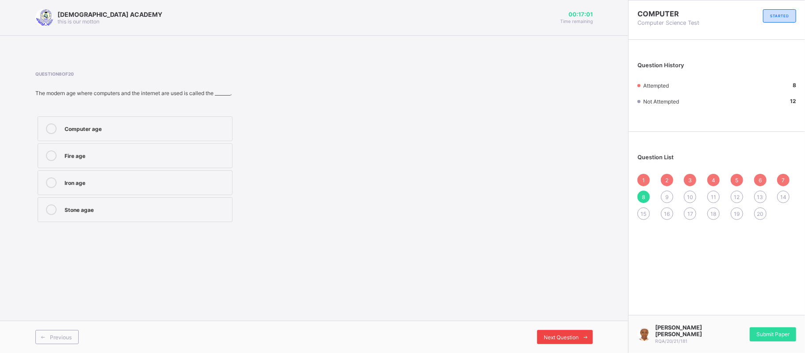
click at [556, 332] on div "Next Question" at bounding box center [565, 337] width 56 height 14
click at [189, 185] on div "Electronic age" at bounding box center [146, 181] width 163 height 9
click at [553, 339] on span "Next Question" at bounding box center [561, 337] width 35 height 7
click at [186, 156] on div "Computer" at bounding box center [146, 154] width 163 height 9
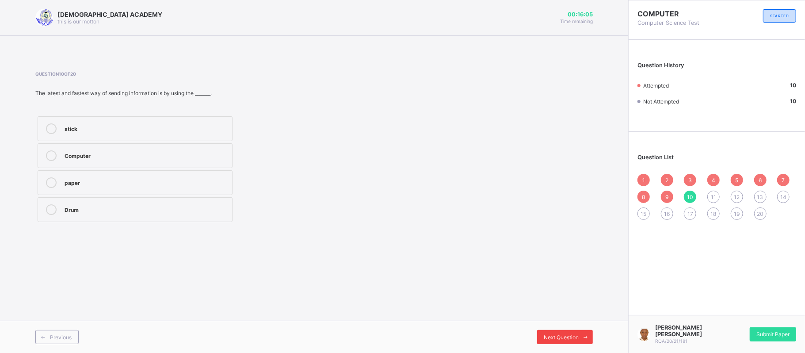
click at [568, 335] on span "Next Question" at bounding box center [561, 337] width 35 height 7
click at [161, 156] on div "Computer age" at bounding box center [146, 154] width 163 height 9
click at [582, 335] on icon at bounding box center [585, 337] width 7 height 6
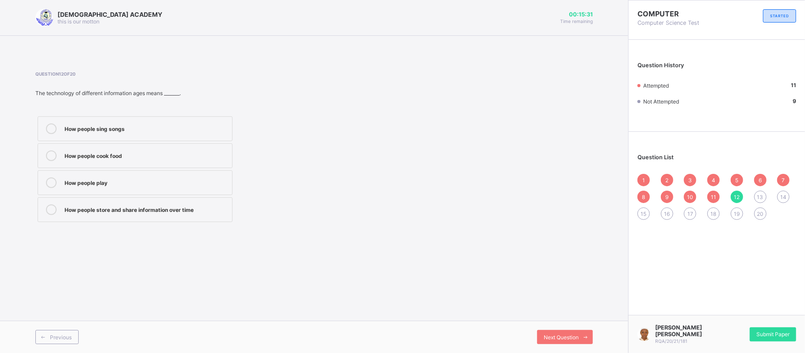
click at [209, 199] on label "How people store and share information over time" at bounding box center [135, 209] width 195 height 25
click at [584, 336] on icon at bounding box center [585, 337] width 7 height 6
click at [184, 119] on label "Computer age" at bounding box center [135, 128] width 195 height 25
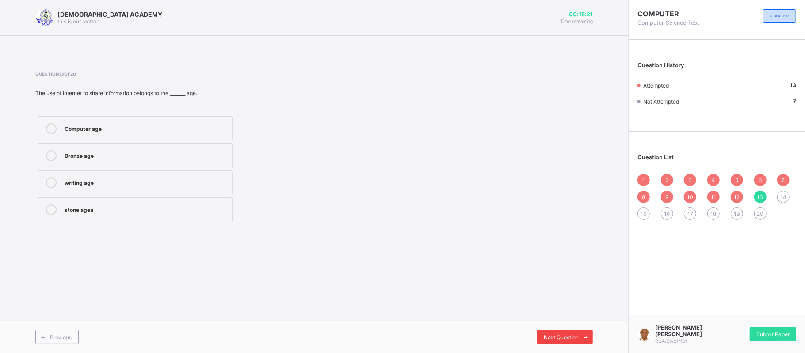
click at [573, 338] on span "Next Question" at bounding box center [561, 337] width 35 height 7
click at [190, 153] on div "Plastic age" at bounding box center [146, 154] width 163 height 9
click at [556, 340] on div "Next Question" at bounding box center [565, 337] width 56 height 14
click at [162, 211] on div "Sticks and stones" at bounding box center [146, 208] width 163 height 9
click at [565, 220] on div "Question 15 of 20 The people of the Stone Age used _______ as tools. Computers …" at bounding box center [313, 147] width 557 height 153
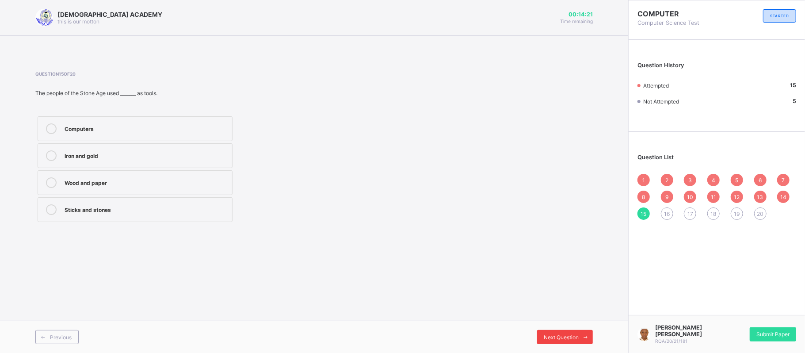
click at [572, 343] on div "Next Question" at bounding box center [565, 337] width 56 height 14
click at [187, 119] on label "easier" at bounding box center [135, 128] width 195 height 25
click at [559, 338] on span "Next Question" at bounding box center [561, 337] width 35 height 7
click at [141, 173] on label "Beating drum" at bounding box center [135, 182] width 195 height 25
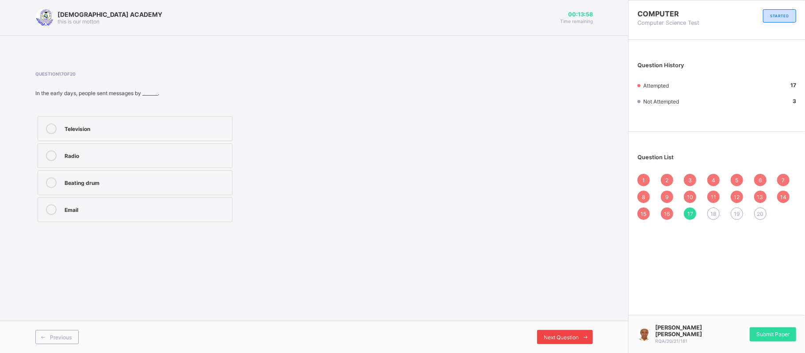
click at [567, 338] on span "Next Question" at bounding box center [561, 337] width 35 height 7
click at [129, 210] on div "sending information" at bounding box center [146, 208] width 163 height 9
click at [564, 339] on span "Next Question" at bounding box center [561, 337] width 35 height 7
drag, startPoint x: 205, startPoint y: 214, endPoint x: 369, endPoint y: 163, distance: 170.8
click at [369, 163] on div "Question 19 of 20 Writing on clay tablets started in the _______ age. Computer …" at bounding box center [313, 147] width 557 height 153
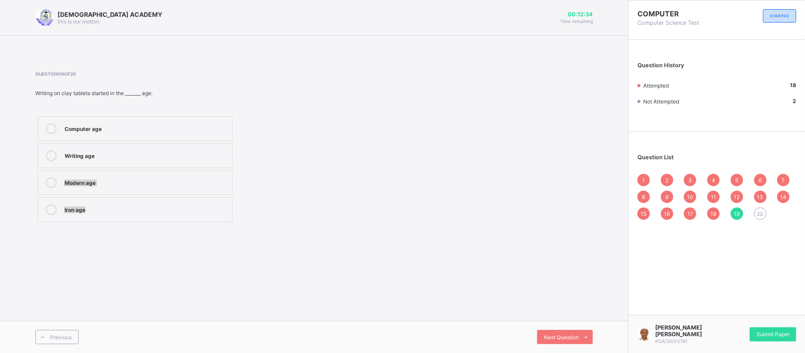
click at [340, 174] on div "Computer age Writing age Modern age Iron age" at bounding box center [201, 169] width 332 height 110
click at [259, 169] on div "Computer age Writing age Modern age Iron age" at bounding box center [201, 169] width 332 height 110
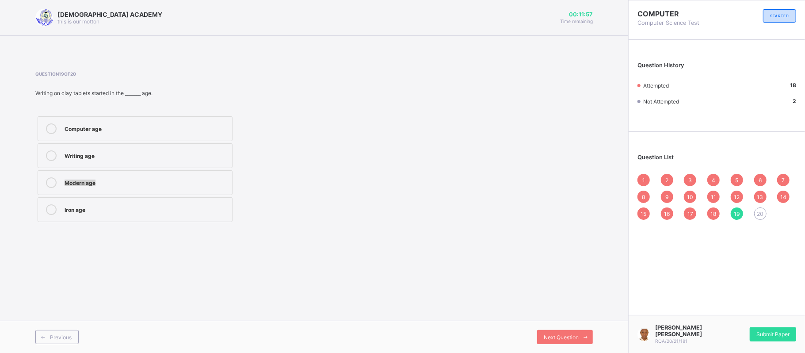
click at [161, 184] on div "Modern age" at bounding box center [146, 181] width 163 height 9
click at [573, 338] on span "Next Question" at bounding box center [561, 337] width 35 height 7
click at [182, 177] on label "Mobile phone" at bounding box center [135, 182] width 195 height 25
click at [780, 336] on span "Submit Paper" at bounding box center [772, 334] width 33 height 7
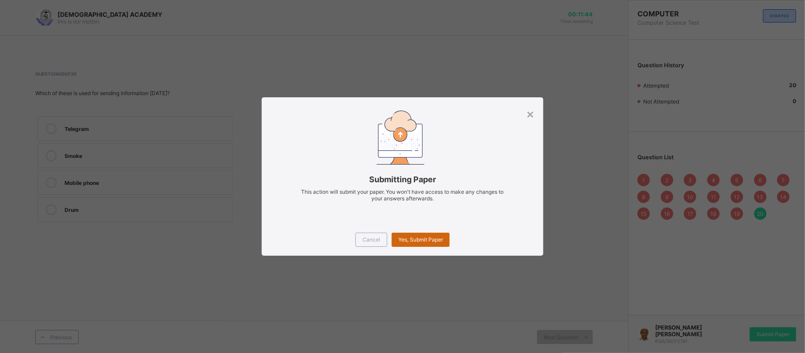
click at [430, 239] on span "Yes, Submit Paper" at bounding box center [420, 239] width 45 height 7
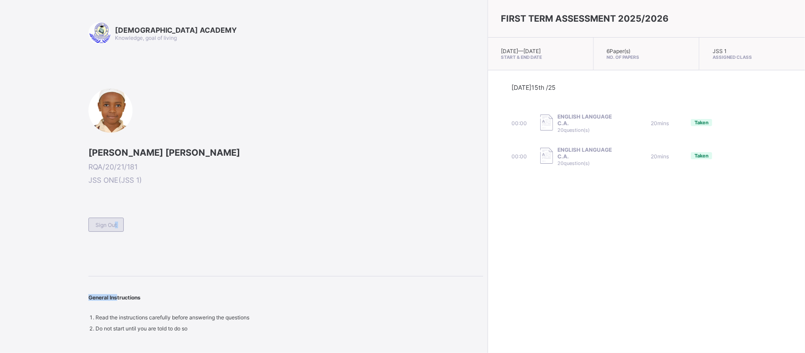
drag, startPoint x: 113, startPoint y: 237, endPoint x: 108, endPoint y: 230, distance: 8.6
click at [108, 230] on div "RAUDHATUL QUR'AN ACADEMY Knowledge, goal of living BASHIR ABDALLAH ABDULLAHI RQ…" at bounding box center [285, 176] width 395 height 309
click at [108, 230] on div "Sign Out" at bounding box center [105, 224] width 35 height 14
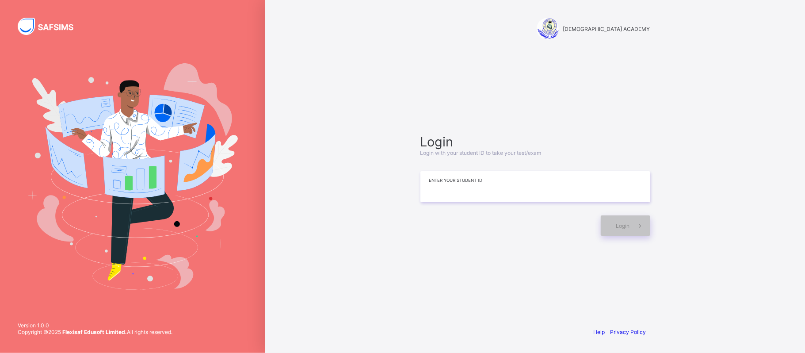
click at [434, 194] on input at bounding box center [535, 186] width 230 height 31
type input "**********"
click at [630, 222] on span at bounding box center [640, 225] width 20 height 20
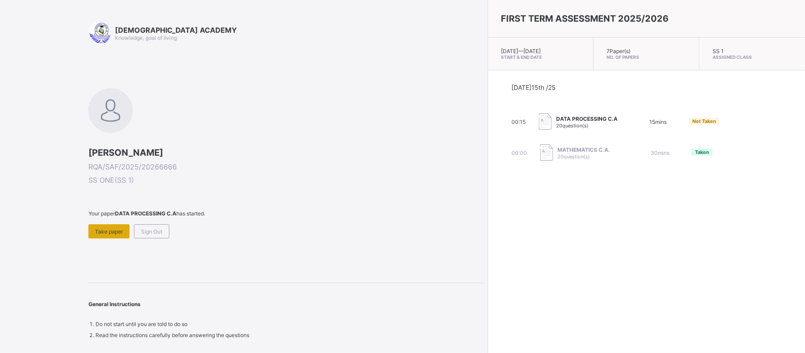
click at [107, 230] on span "Take paper" at bounding box center [109, 231] width 28 height 7
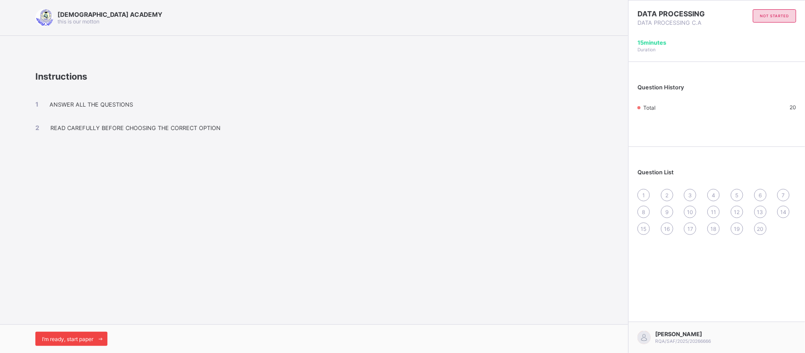
click at [81, 340] on span "I’m ready, start paper" at bounding box center [67, 338] width 51 height 7
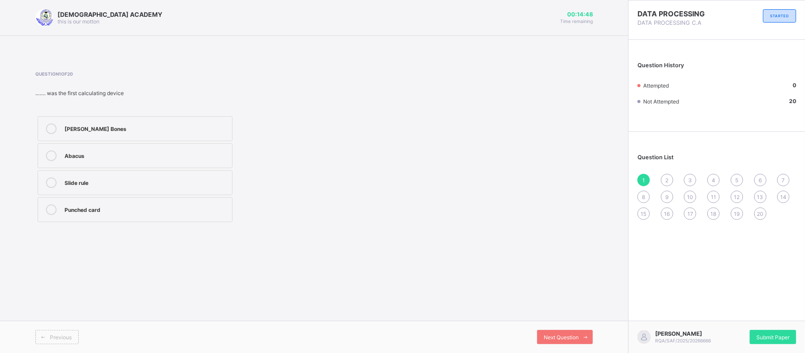
click at [122, 158] on div "Abacus" at bounding box center [146, 154] width 163 height 9
click at [557, 339] on span "Next Question" at bounding box center [561, 337] width 35 height 7
click at [137, 164] on label "Fifth" at bounding box center [135, 155] width 195 height 25
click at [563, 336] on span "Next Question" at bounding box center [561, 337] width 35 height 7
click at [437, 204] on div "Question 3 of 20 In data processing, input activity involves except retrieving …" at bounding box center [313, 147] width 557 height 153
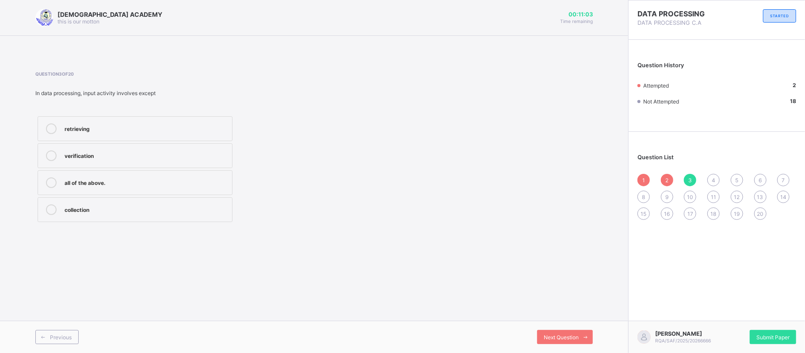
click at [669, 184] on div "2" at bounding box center [667, 180] width 12 height 12
click at [133, 221] on label "Fourth" at bounding box center [135, 209] width 195 height 25
click at [577, 338] on span "Next Question" at bounding box center [561, 337] width 35 height 7
click at [92, 200] on label "collection" at bounding box center [135, 209] width 195 height 25
click at [108, 179] on div "all of the above." at bounding box center [146, 181] width 163 height 9
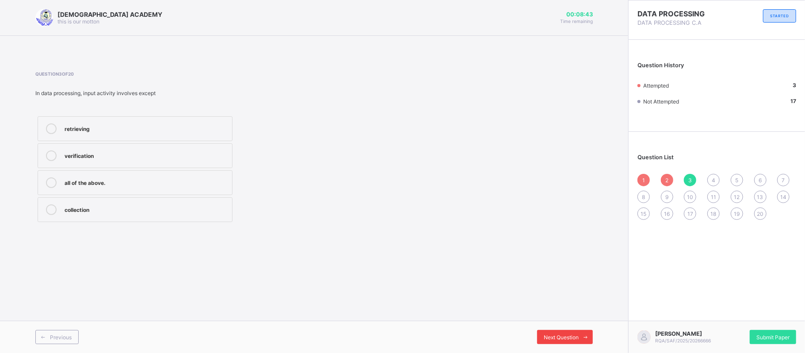
click at [552, 333] on div "Next Question" at bounding box center [565, 337] width 56 height 14
click at [145, 213] on div "Fifth" at bounding box center [146, 208] width 163 height 9
click at [569, 338] on span "Next Question" at bounding box center [561, 337] width 35 height 7
click at [685, 198] on div "10" at bounding box center [690, 196] width 12 height 12
click at [669, 199] on div "9" at bounding box center [667, 196] width 12 height 12
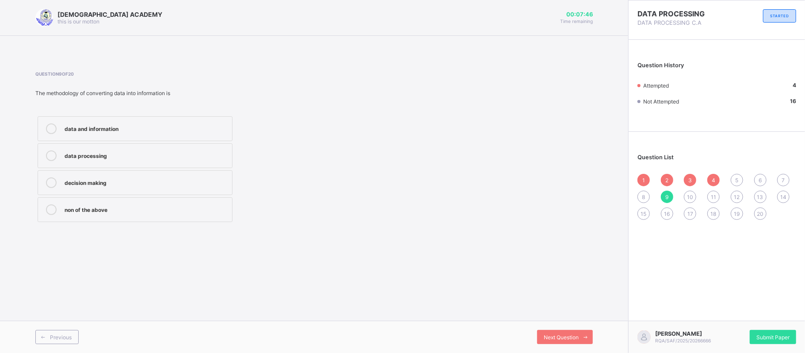
click at [741, 184] on div "5" at bounding box center [736, 180] width 12 height 12
click at [107, 122] on label "9 rods" at bounding box center [135, 128] width 195 height 25
click at [554, 337] on span "Next Question" at bounding box center [561, 337] width 35 height 7
click at [144, 152] on div "First" at bounding box center [146, 154] width 163 height 9
click at [559, 335] on span "Next Question" at bounding box center [561, 337] width 35 height 7
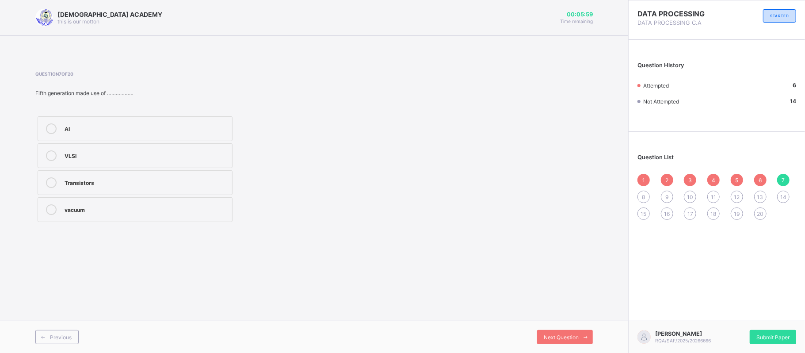
click at [95, 128] on div "AI" at bounding box center [146, 127] width 163 height 9
click at [557, 338] on span "Next Question" at bounding box center [561, 337] width 35 height 7
click at [712, 215] on span "18" at bounding box center [714, 213] width 6 height 7
click at [122, 158] on div "conflict promotion" at bounding box center [146, 154] width 163 height 9
click at [568, 338] on span "Next Question" at bounding box center [561, 337] width 35 height 7
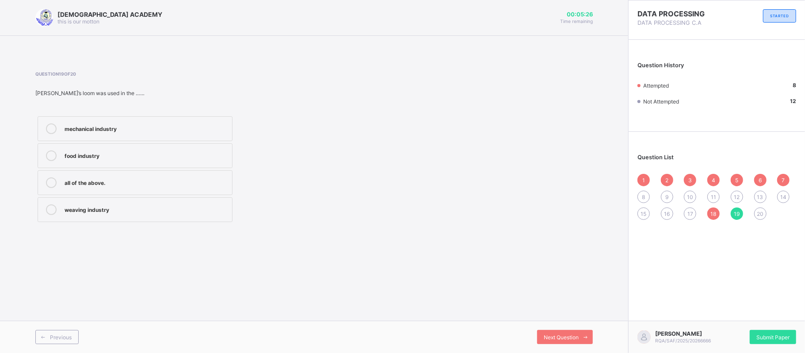
click at [685, 213] on div "17" at bounding box center [690, 213] width 12 height 12
click at [739, 209] on div "19" at bounding box center [736, 213] width 12 height 12
click at [125, 131] on div "mechanical industry" at bounding box center [146, 127] width 163 height 9
drag, startPoint x: 514, startPoint y: 308, endPoint x: 557, endPoint y: 336, distance: 52.1
click at [557, 336] on div "RAUDHATUL QUR'AN ACADEMY this is our motton 00:05:12 Time remaining Question 19…" at bounding box center [314, 176] width 628 height 353
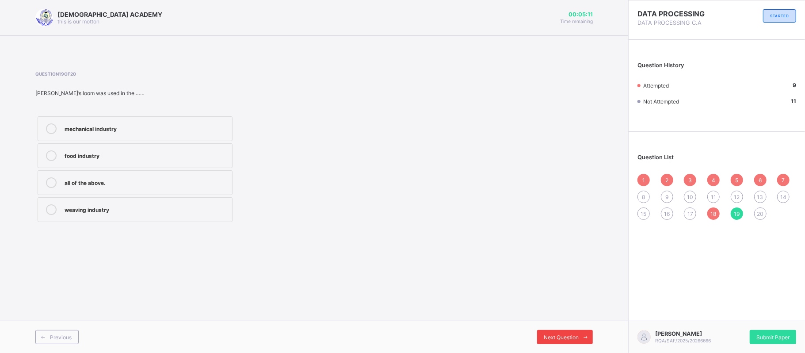
click at [557, 336] on span "Next Question" at bounding box center [561, 337] width 35 height 7
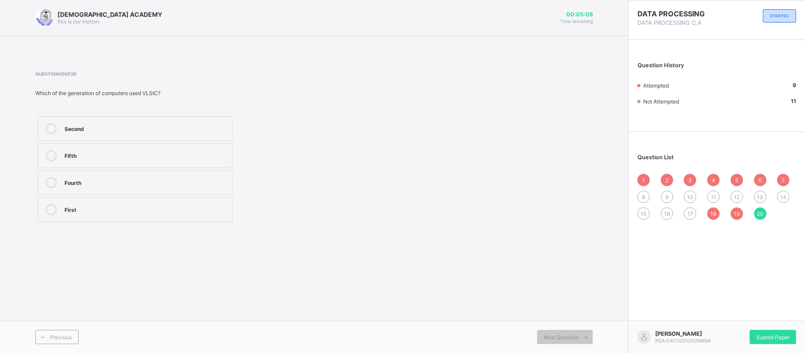
click at [643, 199] on span "8" at bounding box center [643, 197] width 3 height 7
click at [175, 129] on div "1957" at bounding box center [146, 127] width 163 height 9
click at [552, 335] on span "Next Question" at bounding box center [561, 337] width 35 height 7
click at [142, 155] on div "data processing" at bounding box center [146, 154] width 163 height 9
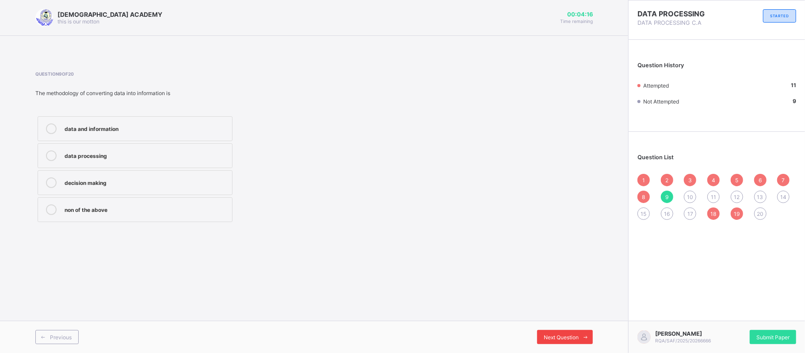
click at [552, 335] on span "Next Question" at bounding box center [561, 337] width 35 height 7
click at [103, 208] on div "5" at bounding box center [146, 208] width 163 height 9
click at [558, 337] on span "Next Question" at bounding box center [561, 337] width 35 height 7
click at [181, 151] on div "output" at bounding box center [146, 154] width 163 height 9
click at [575, 336] on span "Next Question" at bounding box center [561, 337] width 35 height 7
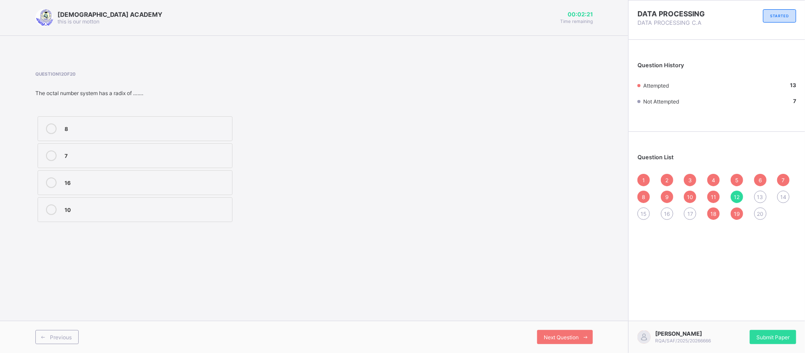
click at [782, 196] on span "14" at bounding box center [783, 197] width 6 height 7
click at [713, 197] on span "11" at bounding box center [713, 197] width 5 height 7
click at [151, 213] on div "data" at bounding box center [146, 208] width 163 height 9
click at [571, 339] on span "Next Question" at bounding box center [561, 337] width 35 height 7
click at [129, 135] on label "8" at bounding box center [135, 128] width 195 height 25
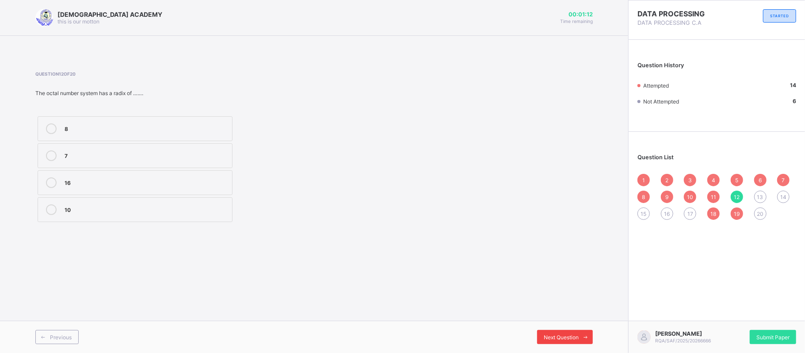
click at [552, 336] on span "Next Question" at bounding box center [561, 337] width 35 height 7
click at [144, 177] on label "10" at bounding box center [135, 182] width 195 height 25
click at [565, 338] on span "Next Question" at bounding box center [561, 337] width 35 height 7
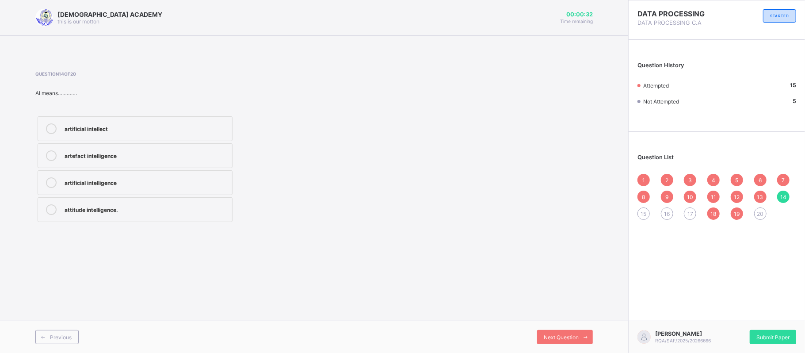
click at [641, 215] on span "15" at bounding box center [644, 213] width 6 height 7
click at [183, 155] on div "presentation" at bounding box center [146, 154] width 163 height 9
click at [550, 331] on div "Next Question" at bounding box center [565, 337] width 56 height 14
click at [784, 199] on span "14" at bounding box center [783, 197] width 6 height 7
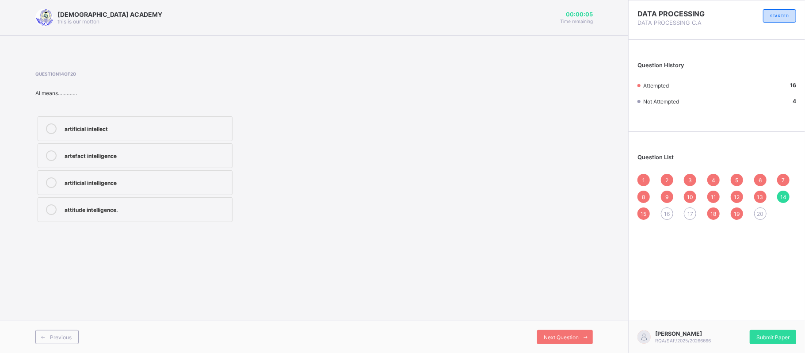
click at [100, 160] on div "artefact intelligence" at bounding box center [146, 155] width 163 height 11
click at [174, 127] on div "artificial intellect" at bounding box center [146, 127] width 163 height 9
click at [555, 332] on div "Next Question" at bounding box center [565, 337] width 56 height 14
